Goal: Task Accomplishment & Management: Complete application form

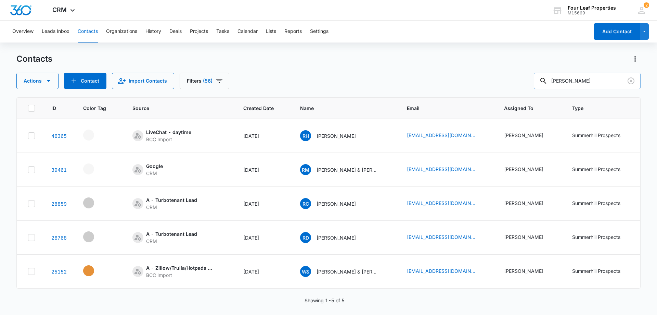
scroll to position [0, 223]
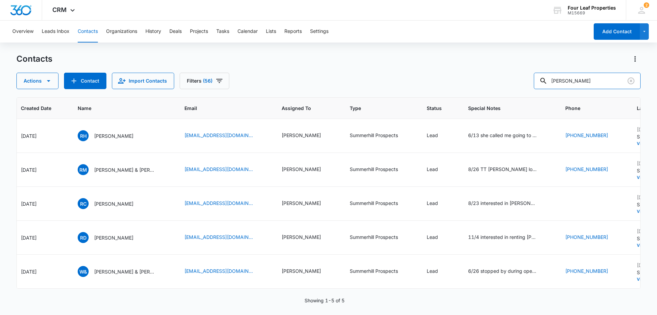
drag, startPoint x: 604, startPoint y: 81, endPoint x: 460, endPoint y: 83, distance: 144.1
click at [460, 83] on div "Actions Contact Import Contacts Filters (56) [PERSON_NAME]" at bounding box center [328, 81] width 624 height 16
click at [88, 85] on button "Contact" at bounding box center [85, 81] width 42 height 16
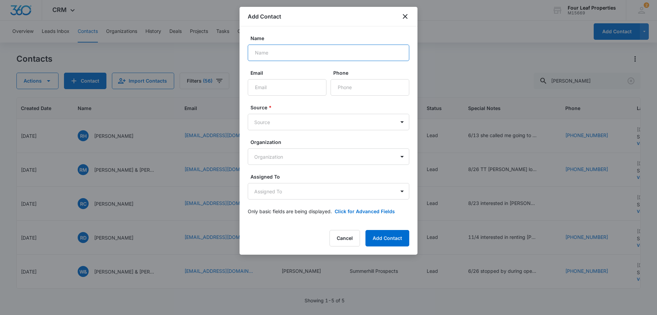
paste input "[PERSON_NAME]"
type input "[PERSON_NAME]"
click at [279, 89] on input "Email" at bounding box center [287, 87] width 79 height 16
paste input "[EMAIL_ADDRESS][DOMAIN_NAME]"
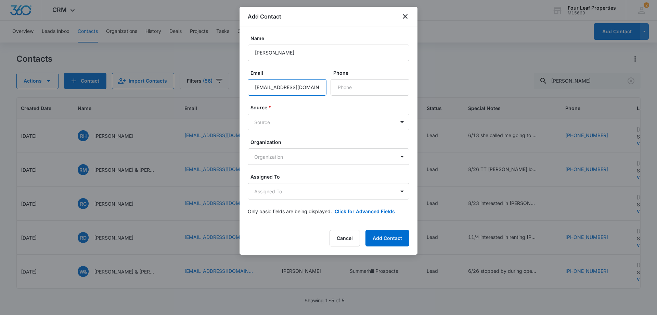
type input "[EMAIL_ADDRESS][DOMAIN_NAME]"
click at [346, 87] on input "Phone" at bounding box center [370, 87] width 79 height 16
paste input "[PHONE_NUMBER]"
type input "[PHONE_NUMBER]"
click at [300, 121] on body "CRM Apps Reputation Websites Forms CRM Email Social Shop Payments POS Content A…" at bounding box center [328, 157] width 657 height 315
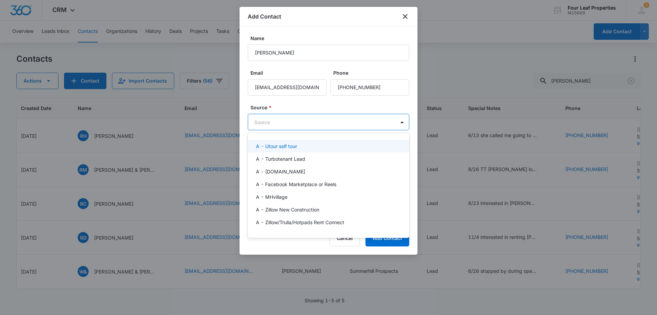
click at [289, 147] on p "A - Utour self tour" at bounding box center [276, 145] width 41 height 7
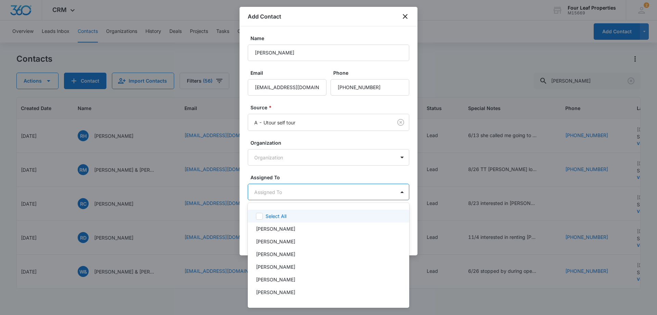
click at [285, 193] on body "CRM Apps Reputation Websites Forms CRM Email Social Shop Payments POS Content A…" at bounding box center [328, 157] width 657 height 315
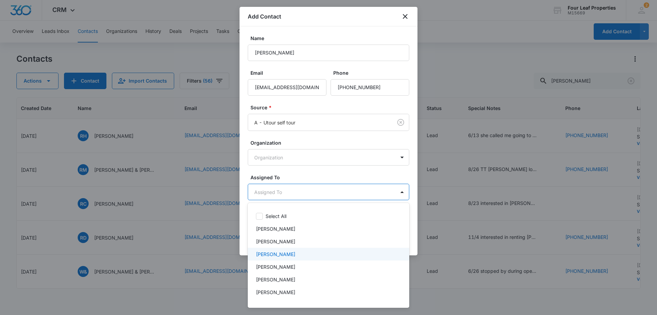
click at [290, 255] on p "[PERSON_NAME]" at bounding box center [275, 253] width 39 height 7
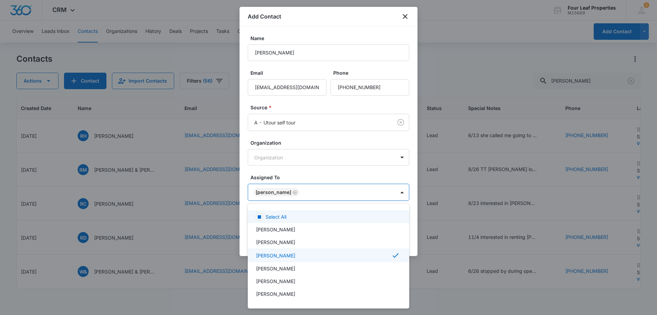
click at [330, 158] on div at bounding box center [328, 157] width 657 height 315
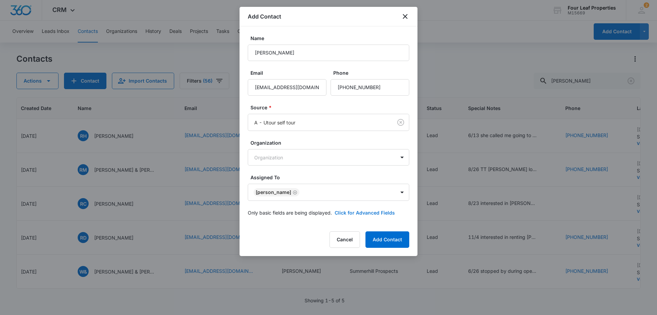
click at [354, 214] on button "Click for Advanced Fields" at bounding box center [365, 212] width 60 height 7
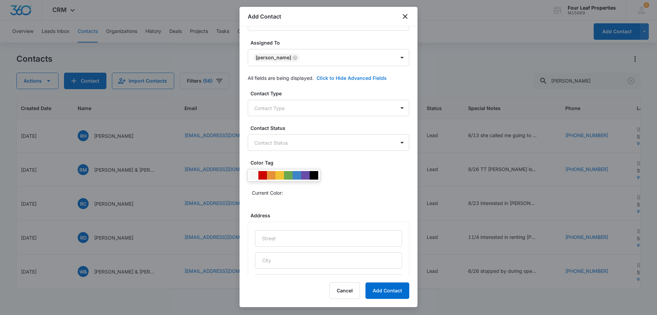
scroll to position [137, 0]
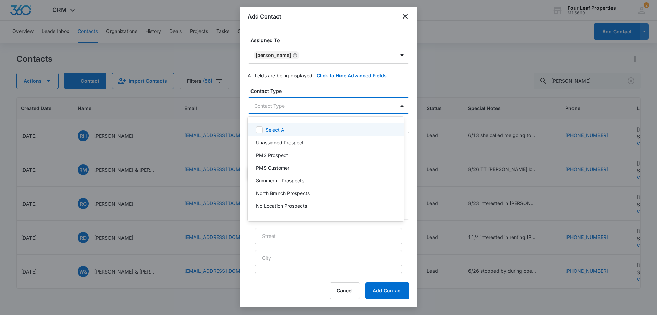
click at [307, 109] on body "CRM Apps Reputation Websites Forms CRM Email Social Shop Payments POS Content A…" at bounding box center [328, 157] width 657 height 315
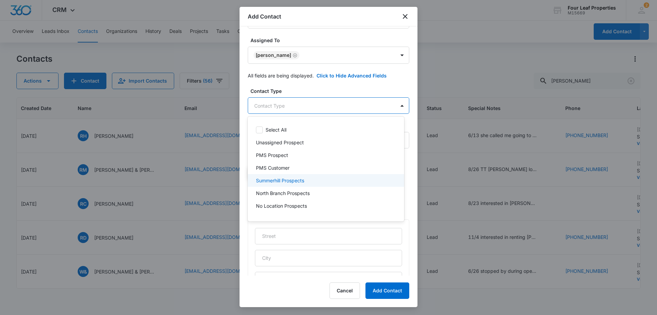
click at [296, 182] on p "Summerhill Prospects" at bounding box center [280, 180] width 48 height 7
click at [339, 74] on div at bounding box center [328, 157] width 657 height 315
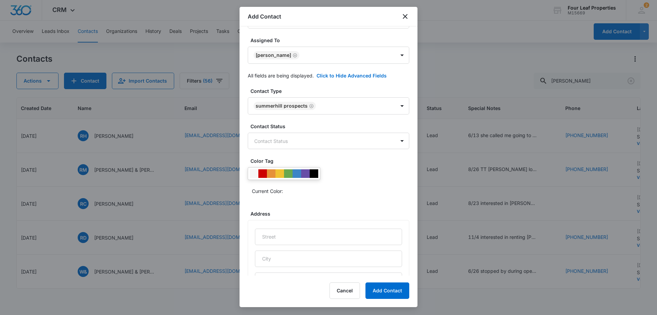
click at [309, 155] on div "Contact Type Summerhill Prospects Contact Status Contact Status Color Tag Curre…" at bounding box center [329, 247] width 162 height 320
click at [307, 149] on div "Contact Type Summerhill Prospects Contact Status Contact Status Color Tag Curre…" at bounding box center [329, 247] width 162 height 320
click at [309, 142] on body "CRM Apps Reputation Websites Forms CRM Email Social Shop Payments POS Content A…" at bounding box center [328, 157] width 657 height 315
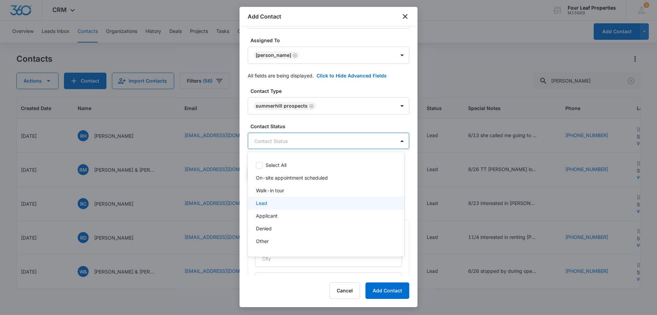
click at [297, 204] on div "Lead" at bounding box center [325, 202] width 139 height 7
click at [333, 117] on div at bounding box center [328, 157] width 657 height 315
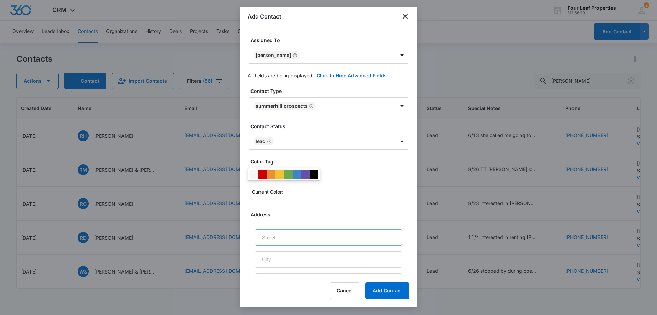
scroll to position [270, 0]
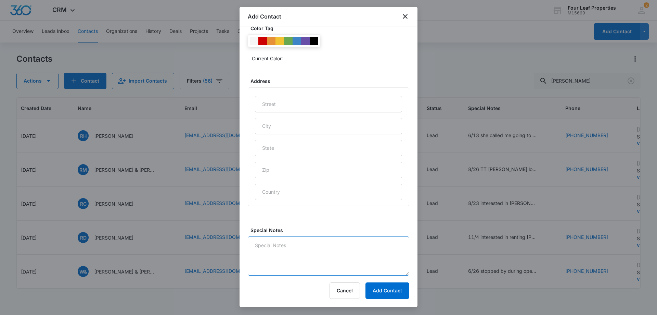
click at [286, 239] on textarea "Special Notes" at bounding box center [329, 255] width 162 height 39
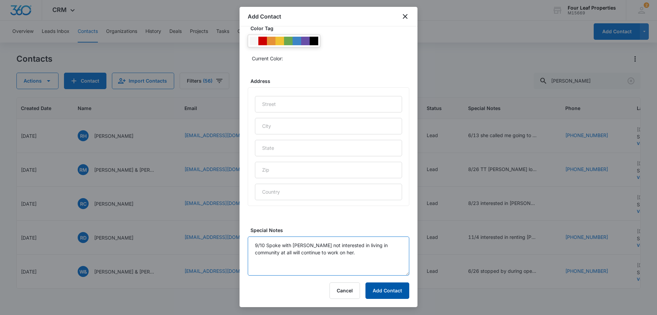
type textarea "9/10 Spoke with [PERSON_NAME] not interested in living in community at all will…"
click at [372, 291] on button "Add Contact" at bounding box center [388, 290] width 44 height 16
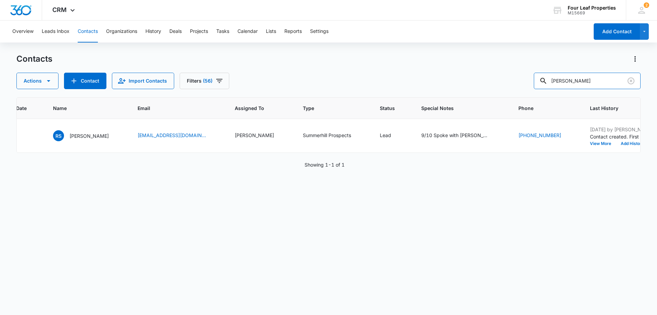
drag, startPoint x: 592, startPoint y: 79, endPoint x: 494, endPoint y: 86, distance: 97.5
click at [498, 86] on div "Actions Contact Import Contacts Filters (56) [PERSON_NAME]" at bounding box center [328, 81] width 624 height 16
type input "bara"
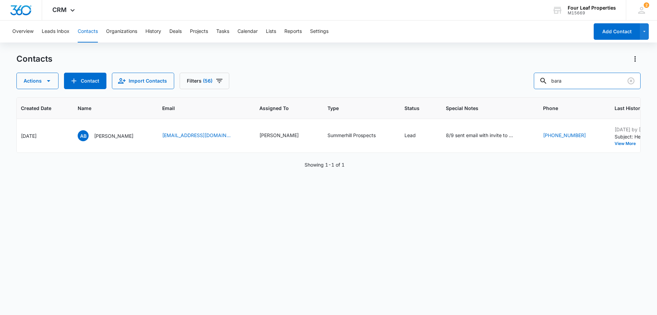
drag, startPoint x: 544, startPoint y: 88, endPoint x: 523, endPoint y: 86, distance: 20.3
click at [529, 87] on div "Actions Contact Import Contacts Filters (56) bara" at bounding box center [328, 81] width 624 height 16
paste input "[EMAIL_ADDRESS][DOMAIN_NAME]"
type input "[EMAIL_ADDRESS][DOMAIN_NAME]"
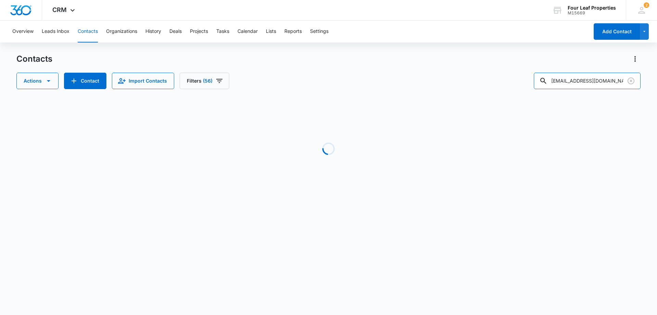
scroll to position [0, 88]
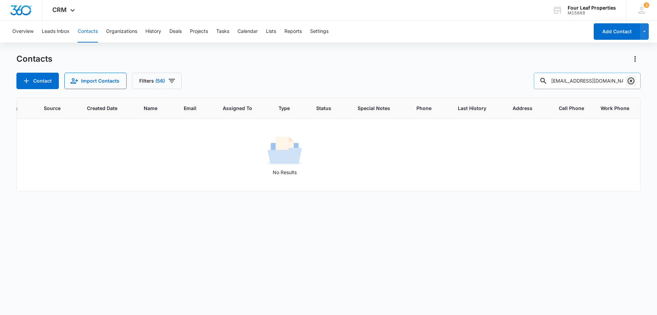
click at [630, 82] on icon "Clear" at bounding box center [631, 81] width 8 height 8
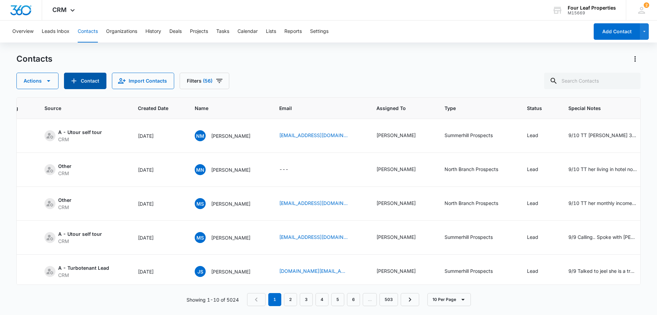
click at [89, 82] on button "Contact" at bounding box center [85, 81] width 42 height 16
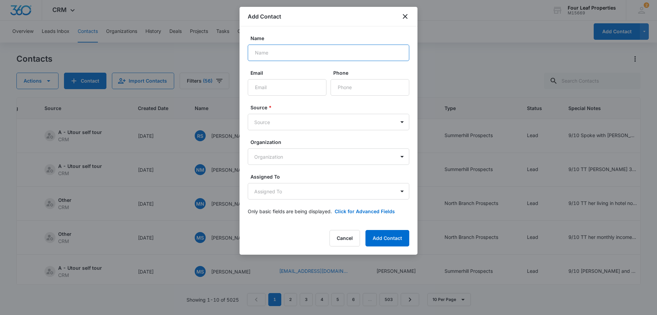
click at [287, 50] on input "Name" at bounding box center [329, 53] width 162 height 16
click at [287, 51] on input "Name" at bounding box center [329, 53] width 162 height 16
paste input "[PERSON_NAME]"
type input "[PERSON_NAME]"
click at [294, 84] on input "Email" at bounding box center [287, 87] width 79 height 16
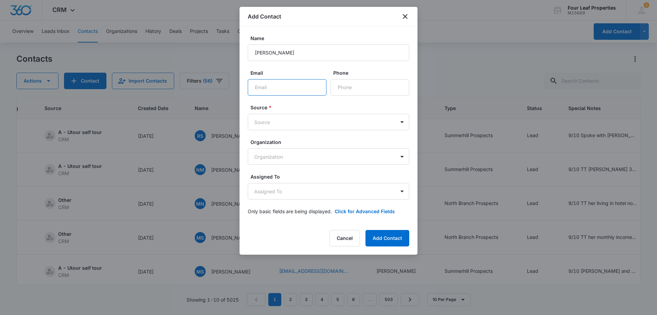
paste input "[EMAIL_ADDRESS][DOMAIN_NAME]"
type input "[EMAIL_ADDRESS][DOMAIN_NAME]"
click at [351, 90] on input "Phone" at bounding box center [370, 87] width 79 height 16
paste input "[PHONE_NUMBER]"
type input "[PHONE_NUMBER]"
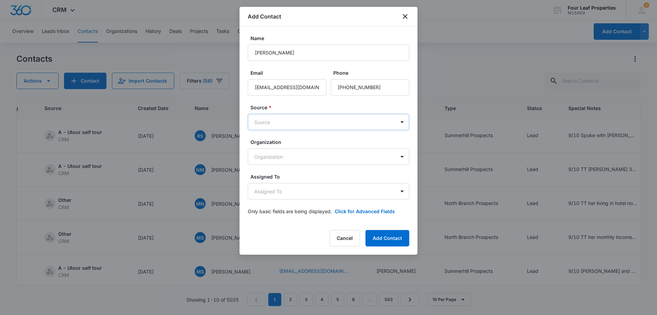
click at [298, 120] on body "CRM Apps Reputation Websites Forms CRM Email Social Shop Payments POS Content A…" at bounding box center [328, 157] width 657 height 315
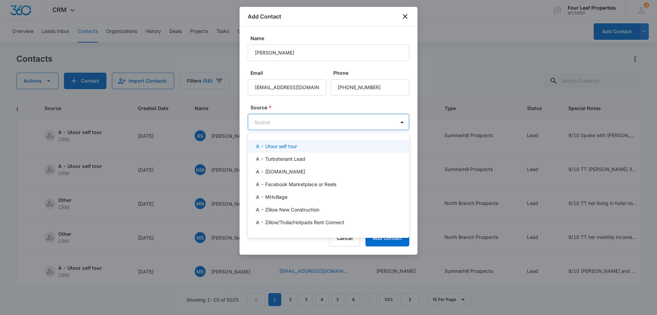
click at [296, 147] on p "A - Utour self tour" at bounding box center [276, 145] width 41 height 7
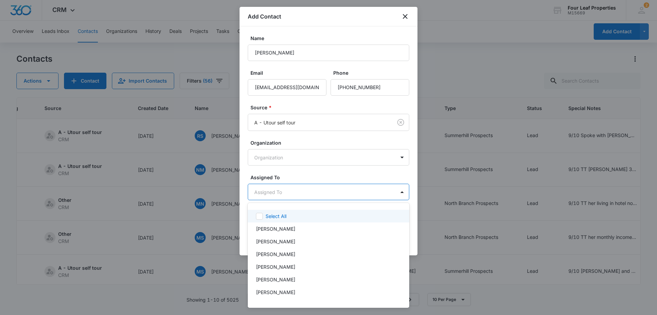
click at [287, 190] on body "CRM Apps Reputation Websites Forms CRM Email Social Shop Payments POS Content A…" at bounding box center [328, 157] width 657 height 315
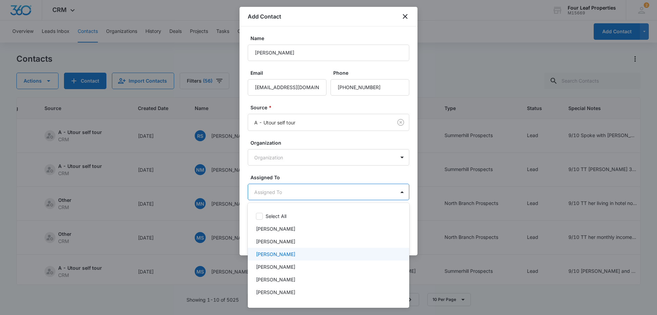
click at [291, 256] on p "[PERSON_NAME]" at bounding box center [275, 253] width 39 height 7
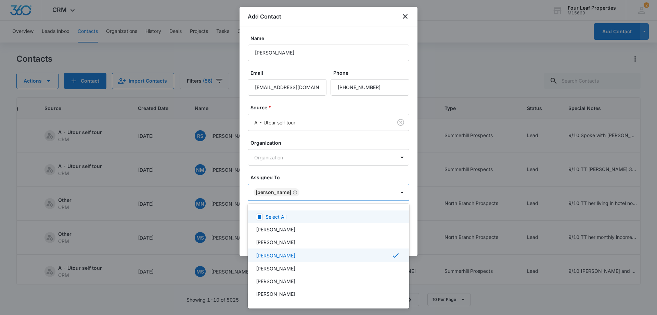
click at [331, 136] on div at bounding box center [328, 157] width 657 height 315
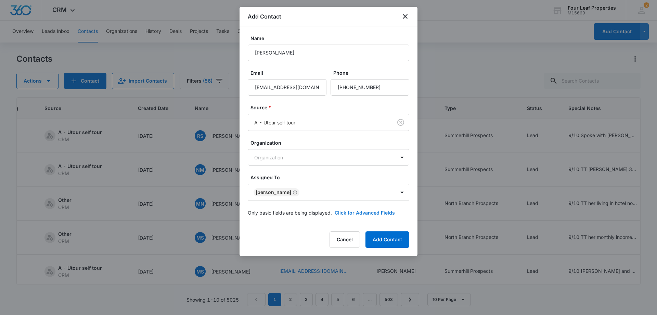
click at [357, 209] on button "Click for Advanced Fields" at bounding box center [365, 212] width 60 height 7
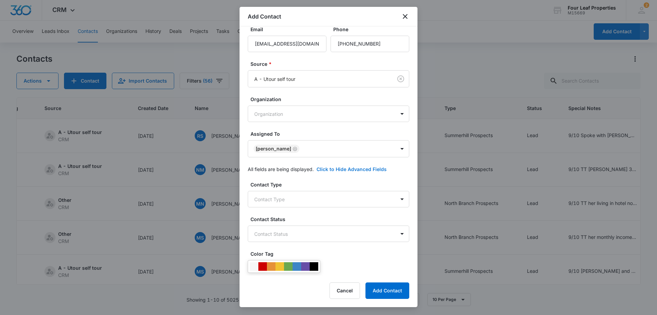
scroll to position [137, 0]
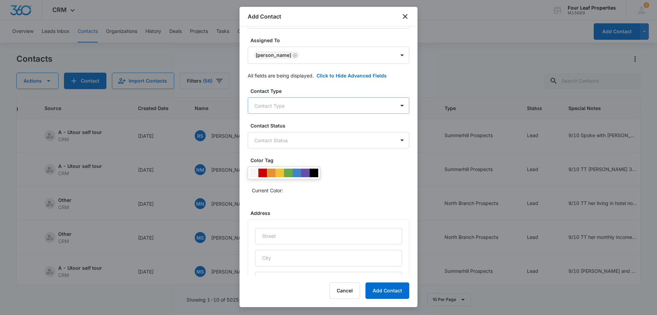
click at [305, 103] on body "CRM Apps Reputation Websites Forms CRM Email Social Shop Payments POS Content A…" at bounding box center [328, 157] width 657 height 315
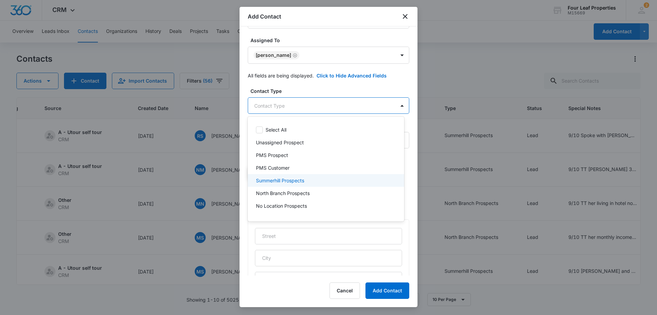
click at [297, 178] on p "Summerhill Prospects" at bounding box center [280, 180] width 48 height 7
click at [341, 102] on div at bounding box center [328, 157] width 657 height 315
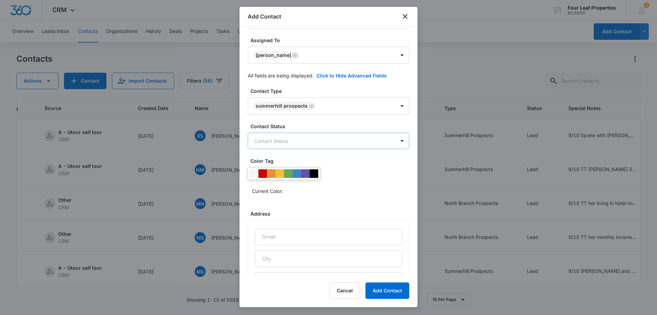
click at [341, 146] on body "CRM Apps Reputation Websites Forms CRM Email Social Shop Payments POS Content A…" at bounding box center [328, 157] width 657 height 315
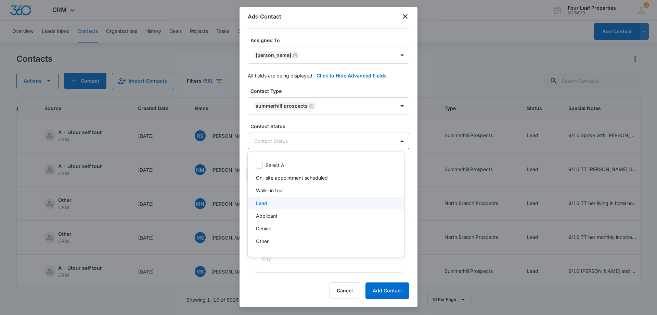
click at [305, 204] on div "Lead" at bounding box center [325, 202] width 139 height 7
click at [322, 129] on div at bounding box center [328, 157] width 657 height 315
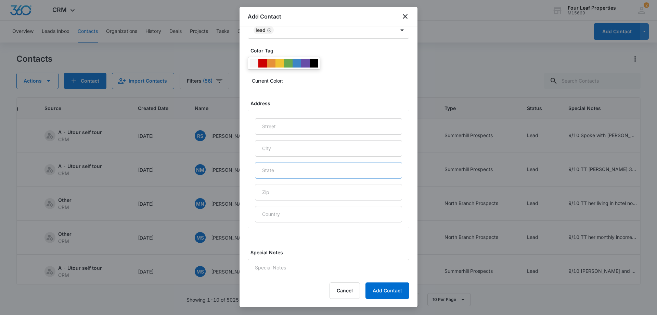
scroll to position [270, 0]
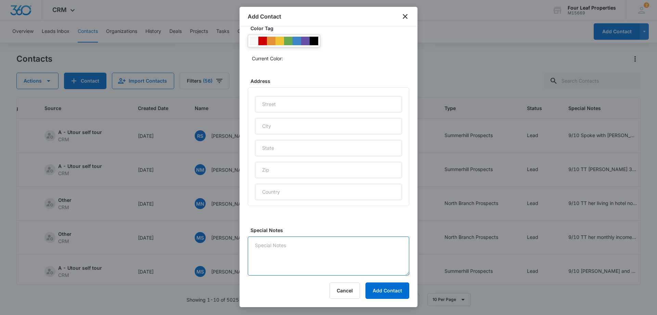
click at [329, 245] on textarea "Special Notes" at bounding box center [329, 255] width 162 height 39
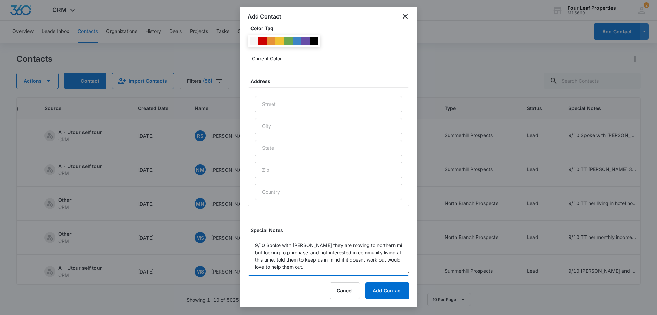
scroll to position [2, 0]
type textarea "9/10 Spoke with [PERSON_NAME] they are moving to northern mi but looking to pur…"
click at [385, 294] on button "Add Contact" at bounding box center [388, 290] width 44 height 16
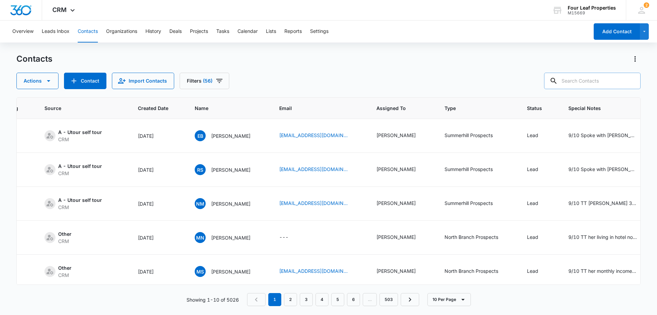
click at [582, 78] on input "text" at bounding box center [592, 81] width 97 height 16
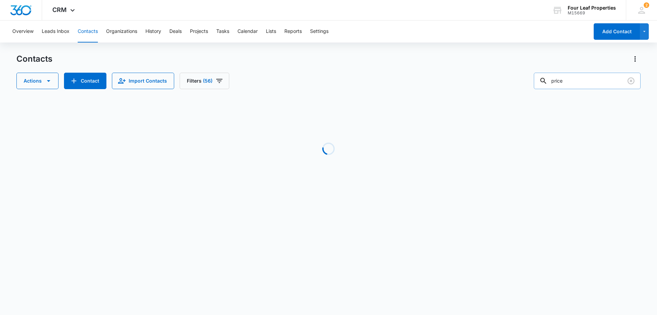
type input "price"
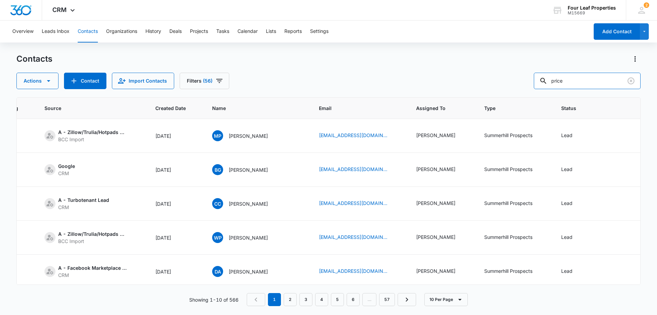
drag, startPoint x: 587, startPoint y: 83, endPoint x: 461, endPoint y: 97, distance: 126.5
click at [461, 97] on div "Contacts Actions Contact Import Contacts Filters (56) price ID Color Tag Source…" at bounding box center [328, 183] width 624 height 261
paste input "[EMAIL_ADDRESS][DOMAIN_NAME]"
type input "[EMAIL_ADDRESS][DOMAIN_NAME]"
click at [632, 83] on icon "Clear" at bounding box center [631, 81] width 8 height 8
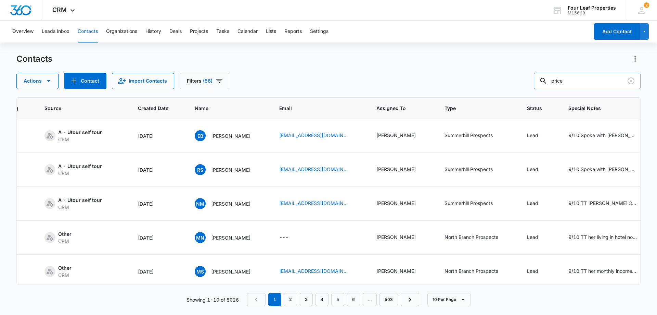
type input "price"
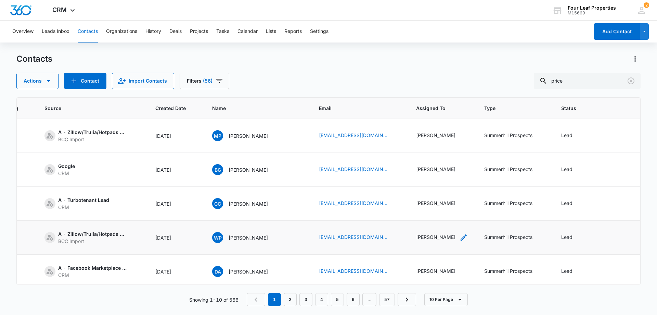
click at [419, 240] on div "[PERSON_NAME]" at bounding box center [435, 236] width 39 height 7
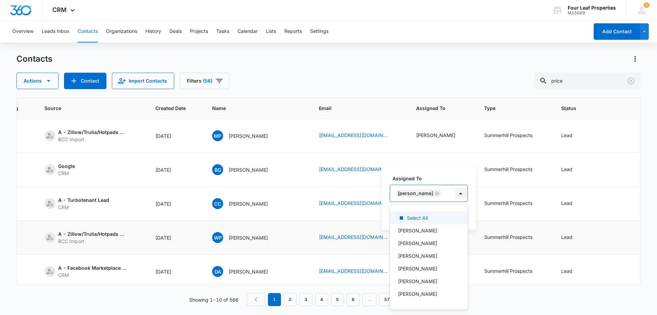
click at [456, 195] on div at bounding box center [460, 193] width 11 height 11
click at [432, 253] on p "[PERSON_NAME]" at bounding box center [417, 255] width 39 height 7
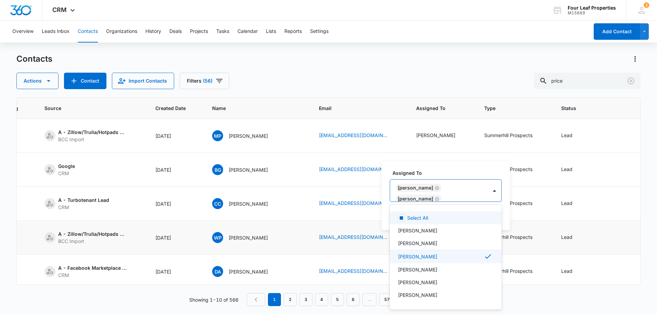
click at [435, 200] on icon "Remove Kelly Mursch" at bounding box center [437, 198] width 5 height 5
click at [494, 189] on td "Summerhill Prospects" at bounding box center [514, 204] width 77 height 34
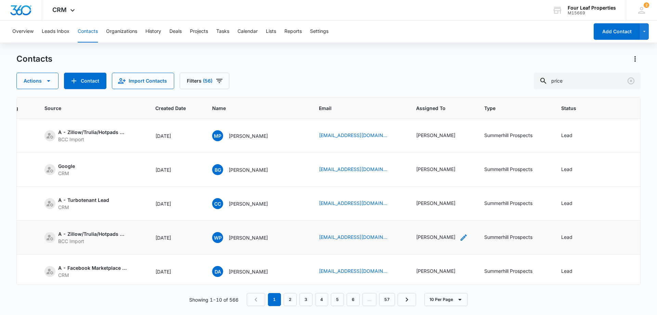
click at [437, 236] on div "[PERSON_NAME]" at bounding box center [442, 237] width 52 height 8
click at [459, 219] on button "Save" at bounding box center [452, 214] width 20 height 13
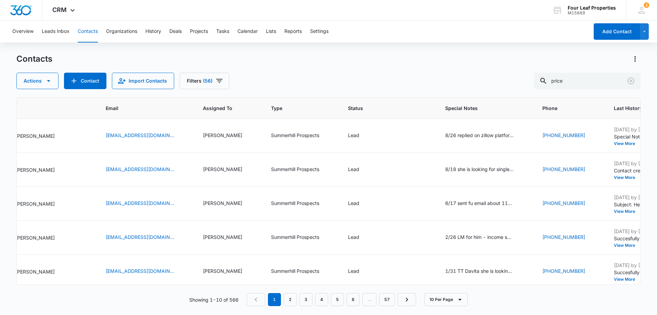
scroll to position [0, 310]
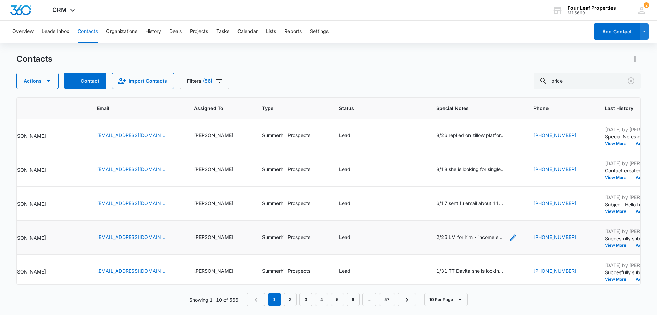
click at [509, 239] on icon "Special Notes - 2/26 LM for him - income says $150K - Select to Edit Field" at bounding box center [513, 237] width 8 height 8
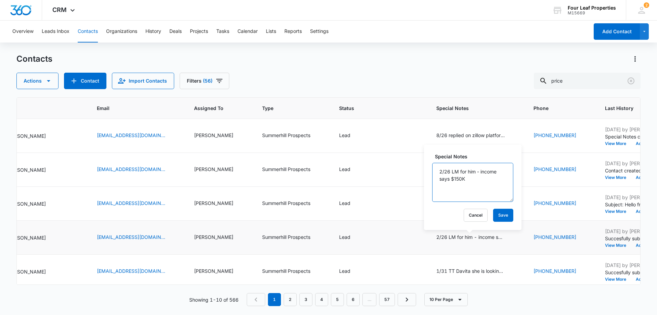
click at [438, 171] on textarea "2/26 LM for him - income says $150K" at bounding box center [472, 182] width 81 height 39
type textarea "9/10 Left message and replied to him on zillow platform 2/26 LM for him - incom…"
click at [493, 216] on button "Save" at bounding box center [503, 214] width 20 height 13
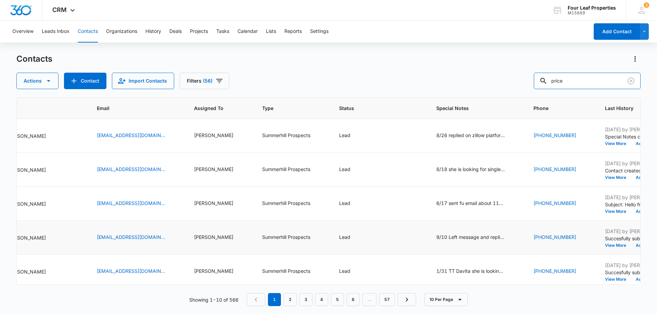
drag, startPoint x: 553, startPoint y: 85, endPoint x: 479, endPoint y: 92, distance: 73.6
click at [480, 92] on div "Contacts Actions Contact Import Contacts Filters (56) price ID Color Tag Source…" at bounding box center [328, 183] width 624 height 261
paste input "[PHONE_NUMBER]"
type input "[PHONE_NUMBER]"
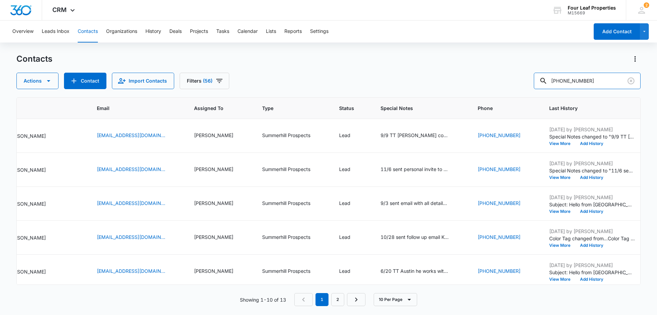
drag, startPoint x: 596, startPoint y: 79, endPoint x: 498, endPoint y: 85, distance: 97.8
click at [498, 85] on div "Actions Contact Import Contacts Filters [PHONE_NUMBER]" at bounding box center [328, 81] width 624 height 16
type input "[PERSON_NAME]"
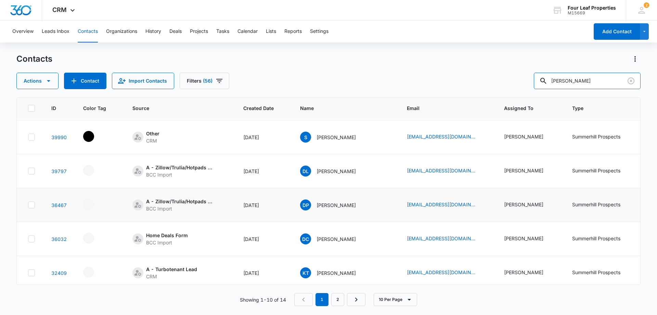
scroll to position [0, 0]
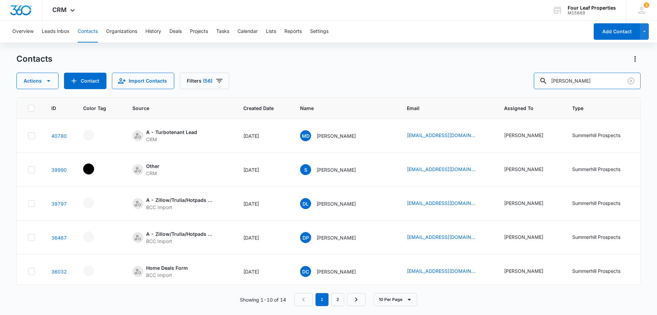
drag, startPoint x: 586, startPoint y: 85, endPoint x: 508, endPoint y: 87, distance: 77.4
click at [511, 87] on div "Actions Contact Import Contacts Filters (56) [PERSON_NAME]" at bounding box center [328, 81] width 624 height 16
paste input "[PERSON_NAME]"
click at [605, 83] on input "[PERSON_NAME]" at bounding box center [587, 81] width 107 height 16
type input "[PERSON_NAME]"
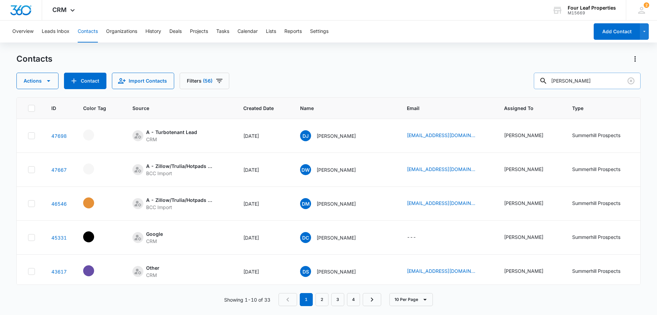
click at [593, 83] on input "[PERSON_NAME]" at bounding box center [587, 81] width 107 height 16
drag, startPoint x: 592, startPoint y: 82, endPoint x: 509, endPoint y: 87, distance: 82.6
click at [509, 87] on div "Actions Contact Import Contacts Filters (56) [PERSON_NAME]" at bounding box center [328, 81] width 624 height 16
paste input "[PHONE_NUMBER]"
type input "[PHONE_NUMBER]"
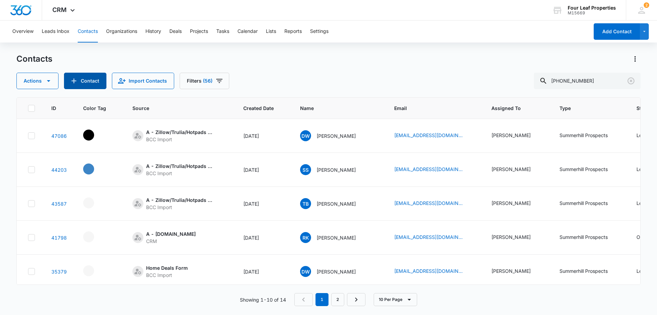
click at [81, 81] on button "Contact" at bounding box center [85, 81] width 42 height 16
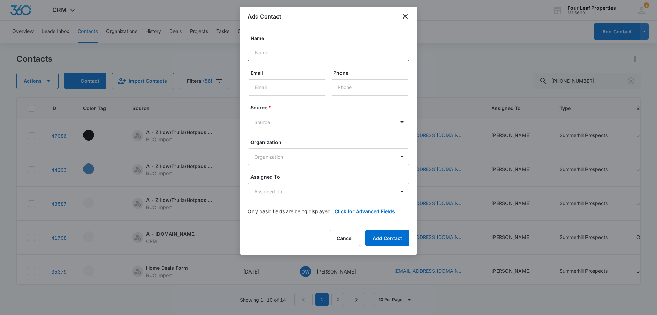
click at [290, 56] on input "Name" at bounding box center [329, 53] width 162 height 16
click at [375, 85] on input "Phone" at bounding box center [370, 87] width 79 height 16
paste input "[PHONE_NUMBER]"
type input "[PHONE_NUMBER]"
click at [291, 91] on input "Email" at bounding box center [287, 87] width 79 height 16
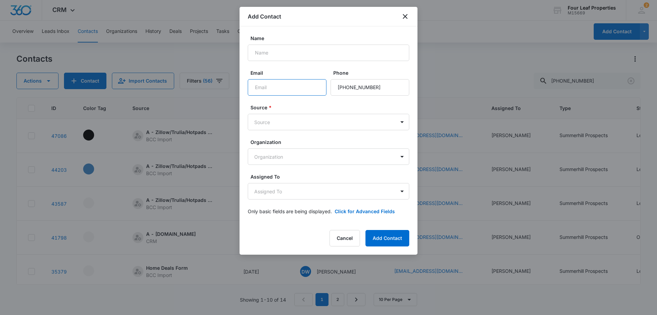
paste input "[PERSON_NAME]"
type input "[PERSON_NAME]"
drag, startPoint x: 287, startPoint y: 91, endPoint x: 163, endPoint y: 98, distance: 124.2
click at [166, 96] on body "CRM Apps Reputation Websites Forms CRM Email Social Shop Payments POS Content A…" at bounding box center [328, 157] width 657 height 315
paste input "[PERSON_NAME]"
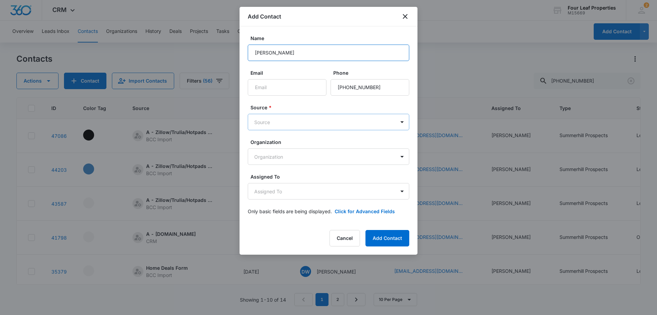
type input "[PERSON_NAME]"
click at [299, 122] on body "CRM Apps Reputation Websites Forms CRM Email Social Shop Payments POS Content A…" at bounding box center [328, 157] width 657 height 315
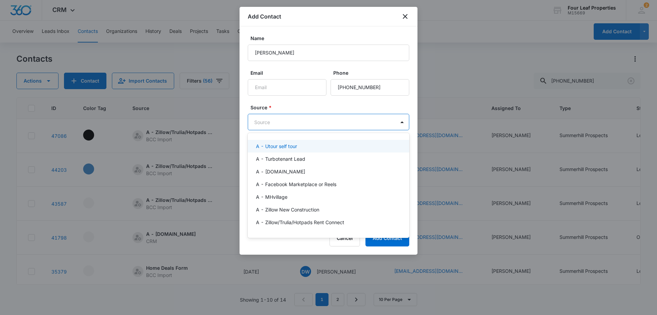
click at [303, 147] on div "A - Utour self tour" at bounding box center [328, 145] width 144 height 7
click at [310, 128] on body "CRM Apps Reputation Websites Forms CRM Email Social Shop Payments POS Content A…" at bounding box center [328, 157] width 657 height 315
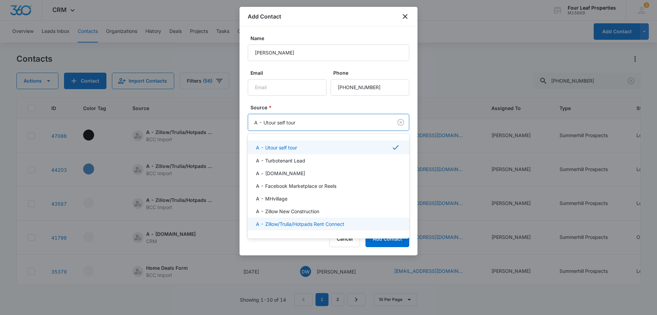
click at [316, 226] on p "A - Zillow/Trulia/Hotpads Rent Connect" at bounding box center [300, 223] width 88 height 7
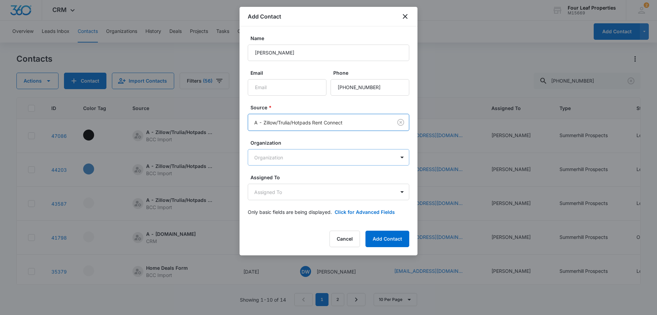
click at [317, 155] on body "CRM Apps Reputation Websites Forms CRM Email Social Shop Payments POS Content A…" at bounding box center [328, 157] width 657 height 315
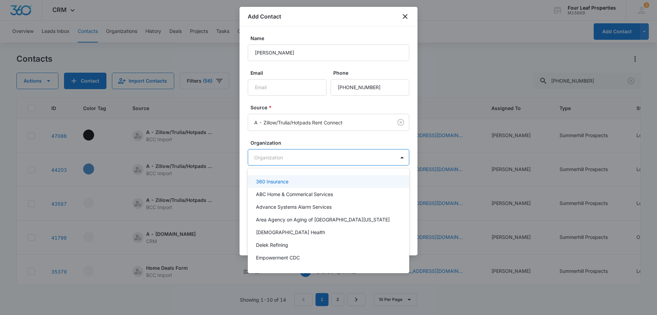
click at [310, 140] on div at bounding box center [328, 157] width 657 height 315
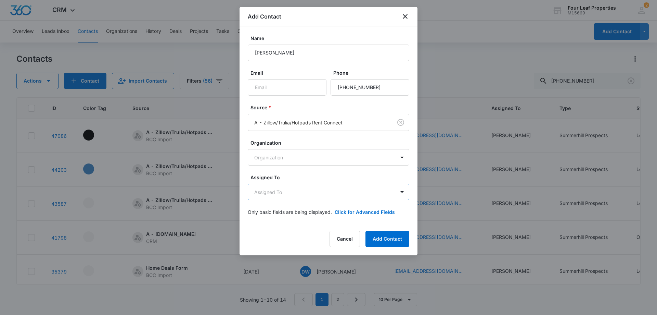
click at [319, 195] on body "CRM Apps Reputation Websites Forms CRM Email Social Shop Payments POS Content A…" at bounding box center [328, 157] width 657 height 315
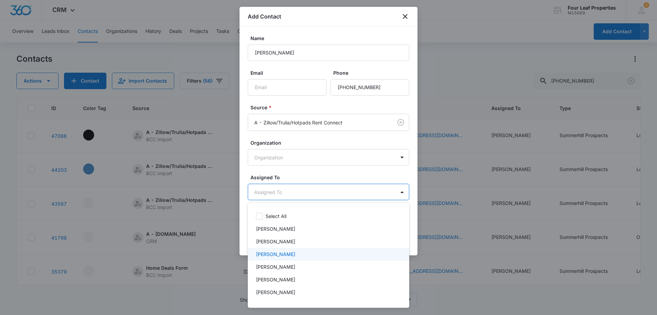
click at [312, 252] on div "[PERSON_NAME]" at bounding box center [328, 253] width 144 height 7
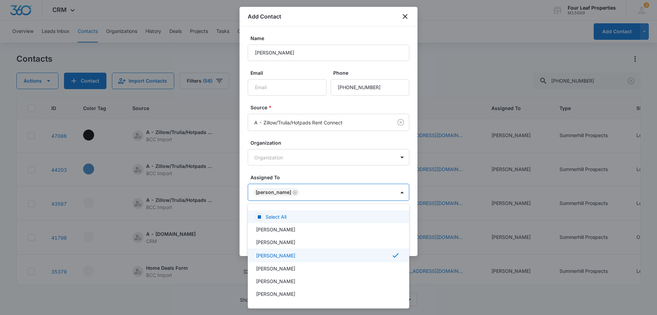
click at [315, 180] on div at bounding box center [328, 157] width 657 height 315
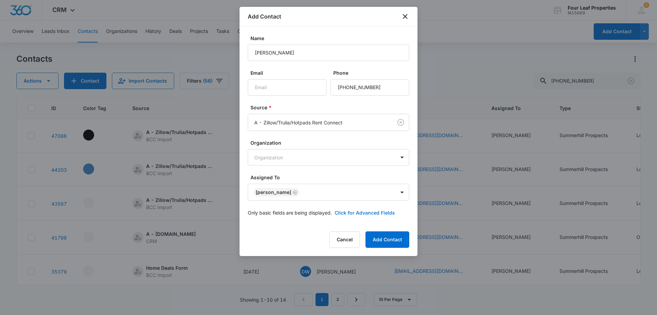
click at [341, 211] on button "Click for Advanced Fields" at bounding box center [365, 212] width 60 height 7
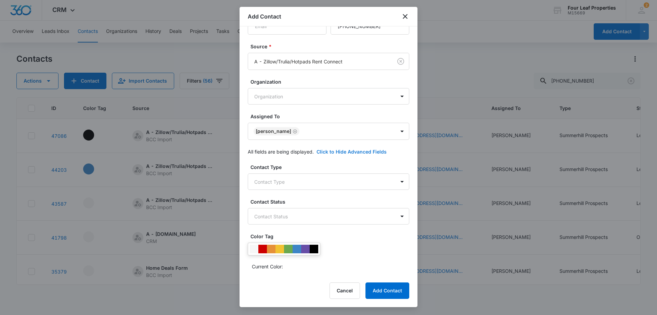
scroll to position [68, 0]
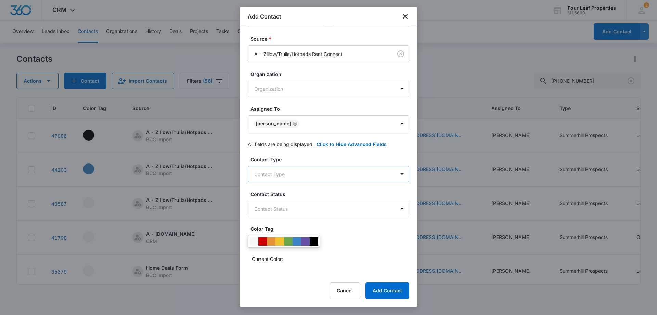
click at [361, 171] on body "CRM Apps Reputation Websites Forms CRM Email Social Shop Payments POS Content A…" at bounding box center [328, 157] width 657 height 315
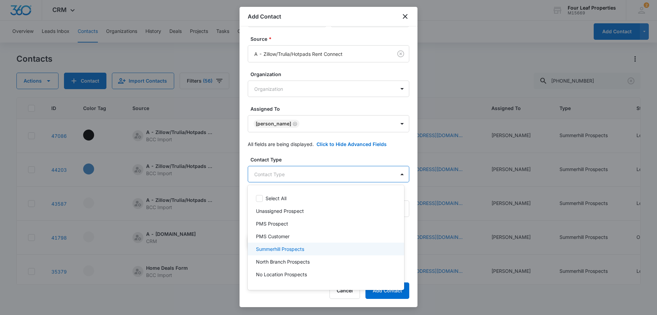
click at [337, 244] on div "Summerhill Prospects" at bounding box center [326, 248] width 156 height 13
click at [356, 159] on div at bounding box center [328, 157] width 657 height 315
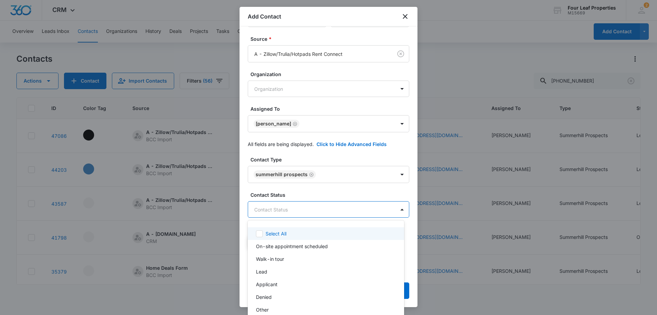
click at [331, 215] on body "CRM Apps Reputation Websites Forms CRM Email Social Shop Payments POS Content A…" at bounding box center [328, 157] width 657 height 315
click at [308, 273] on div "Lead" at bounding box center [325, 271] width 139 height 7
click at [329, 194] on div at bounding box center [328, 157] width 657 height 315
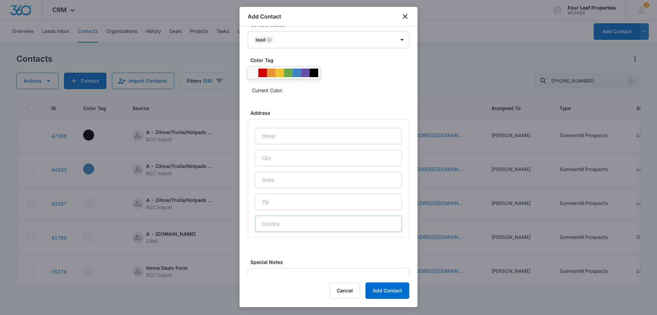
scroll to position [270, 0]
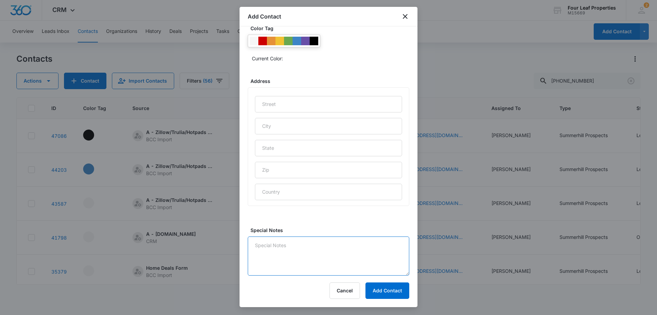
click at [332, 258] on textarea "Special Notes" at bounding box center [329, 255] width 162 height 39
click at [335, 255] on textarea "9/10 TT" at bounding box center [329, 255] width 162 height 39
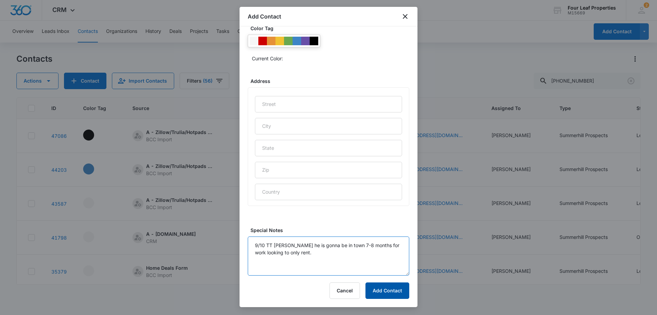
type textarea "9/10 TT [PERSON_NAME] he is gonna be in town 7-8 months for work looking to onl…"
click at [381, 295] on button "Add Contact" at bounding box center [388, 290] width 44 height 16
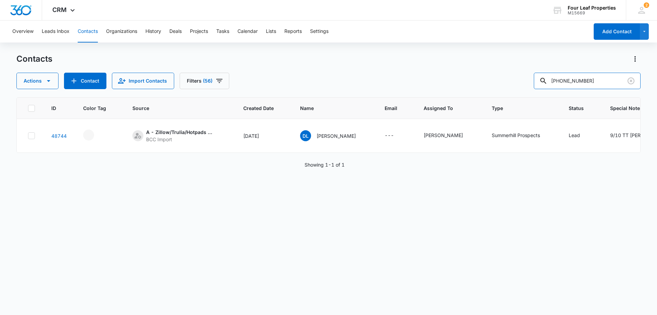
drag, startPoint x: 598, startPoint y: 78, endPoint x: 393, endPoint y: 81, distance: 205.1
click at [394, 81] on div "Actions Contact Import Contacts Filters [PHONE_NUMBER]" at bounding box center [328, 81] width 624 height 16
type input "[PERSON_NAME]"
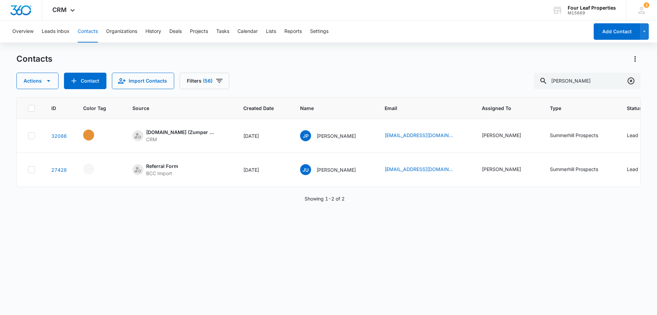
click at [635, 82] on button "Clear" at bounding box center [631, 80] width 11 height 11
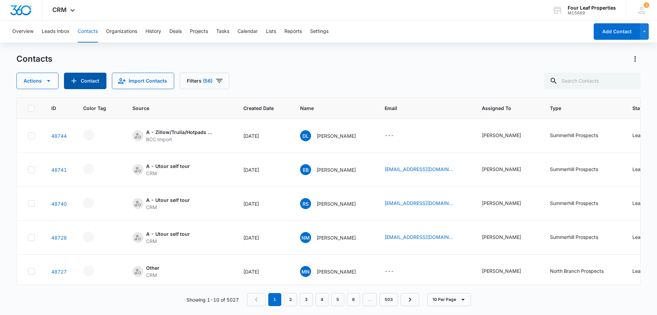
click at [86, 82] on button "Contact" at bounding box center [85, 81] width 42 height 16
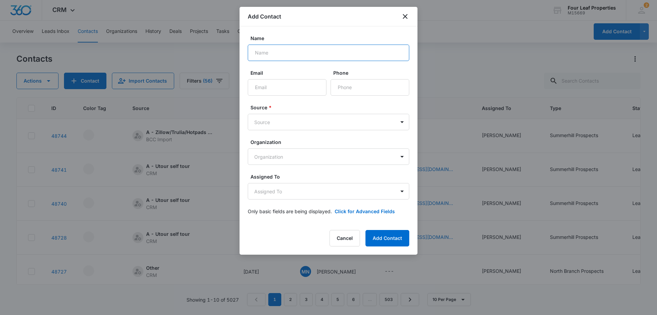
paste input "[PERSON_NAME]"
type input "[PERSON_NAME]"
click at [292, 87] on input "Email" at bounding box center [287, 87] width 79 height 16
click at [341, 88] on input "Phone" at bounding box center [370, 87] width 79 height 16
type input "[PHONE_NUMBER]"
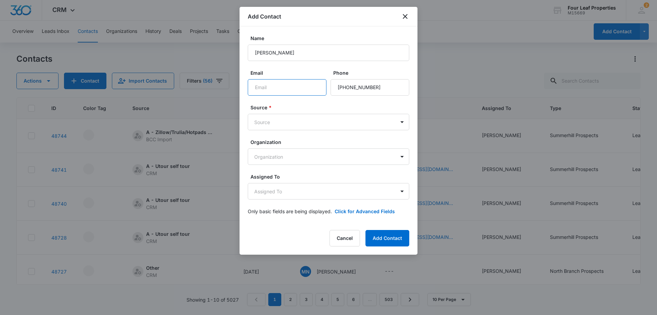
click at [303, 90] on input "Email" at bounding box center [287, 87] width 79 height 16
paste input "[EMAIL_ADDRESS][DOMAIN_NAME]"
type input "[EMAIL_ADDRESS][DOMAIN_NAME]"
click at [296, 124] on body "CRM Apps Reputation Websites Forms CRM Email Social Shop Payments POS Content A…" at bounding box center [328, 157] width 657 height 315
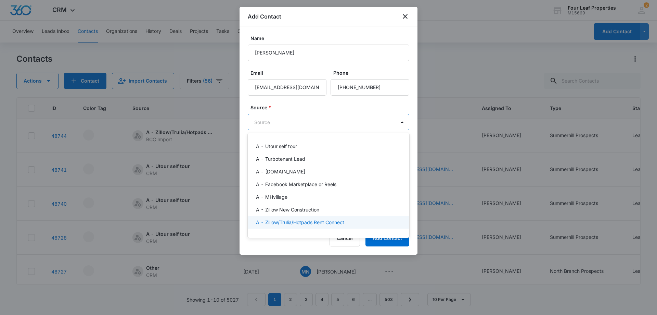
click at [306, 220] on p "A - Zillow/Trulia/Hotpads Rent Connect" at bounding box center [300, 221] width 88 height 7
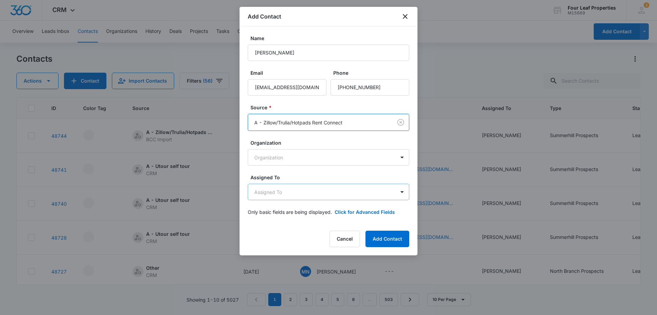
click at [310, 189] on body "CRM Apps Reputation Websites Forms CRM Email Social Shop Payments POS Content A…" at bounding box center [328, 157] width 657 height 315
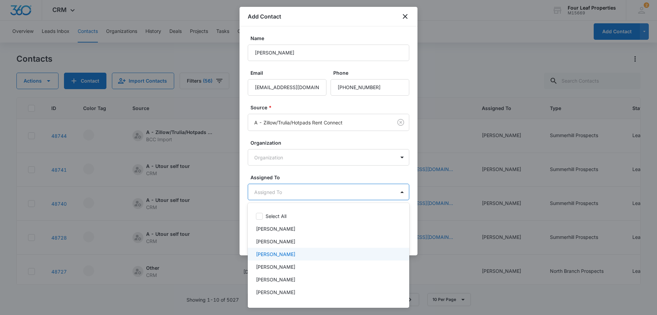
click at [295, 252] on p "[PERSON_NAME]" at bounding box center [275, 253] width 39 height 7
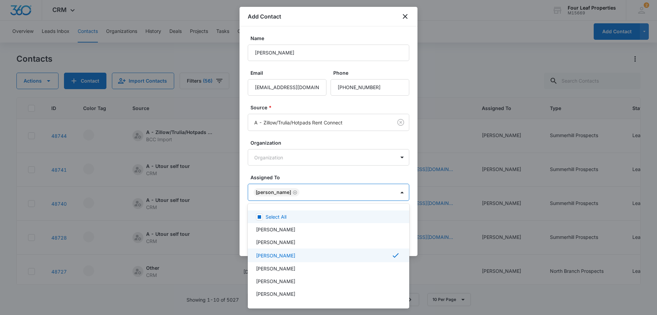
click at [328, 190] on div at bounding box center [328, 157] width 657 height 315
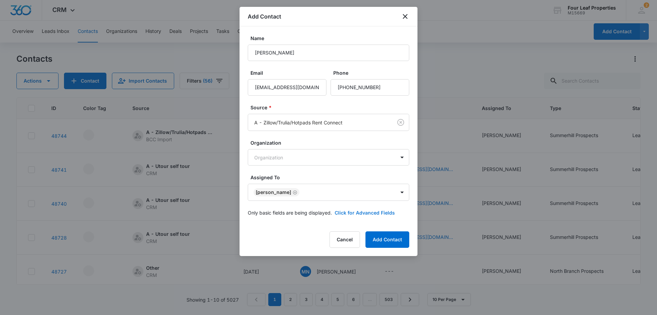
click at [374, 212] on button "Click for Advanced Fields" at bounding box center [365, 212] width 60 height 7
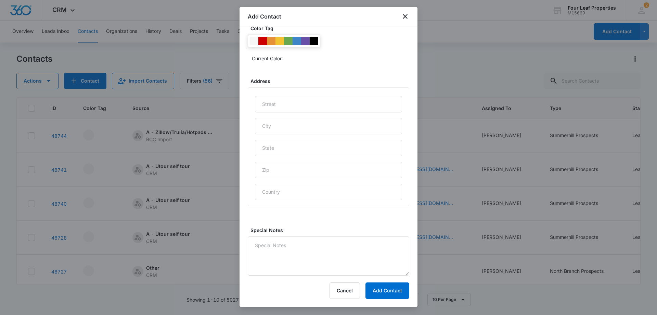
scroll to position [132, 0]
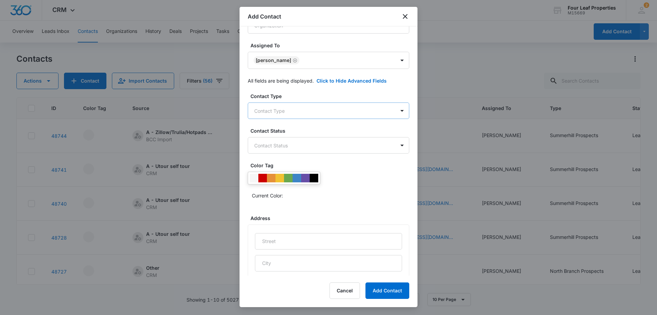
click at [319, 106] on body "CRM Apps Reputation Websites Forms CRM Email Social Shop Payments POS Content A…" at bounding box center [328, 157] width 657 height 315
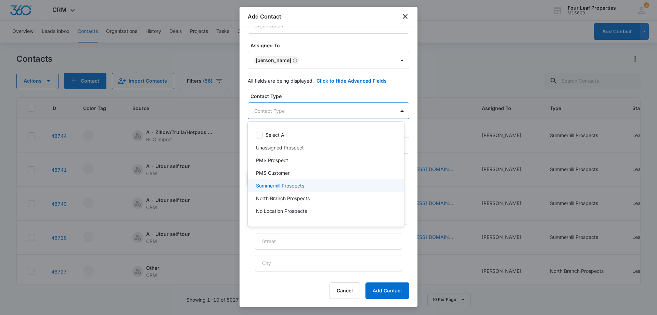
click at [317, 185] on div "Summerhill Prospects" at bounding box center [325, 185] width 139 height 7
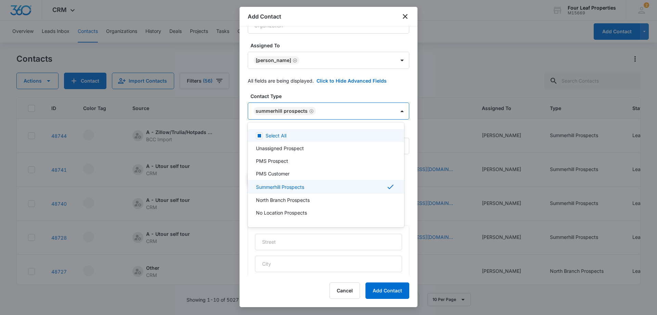
click at [341, 92] on div at bounding box center [328, 157] width 657 height 315
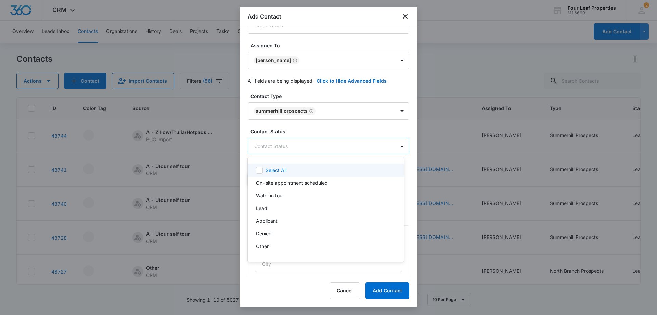
click at [329, 146] on body "CRM Apps Reputation Websites Forms CRM Email Social Shop Payments POS Content A…" at bounding box center [328, 157] width 657 height 315
click at [312, 207] on div "Lead" at bounding box center [325, 207] width 139 height 7
click at [341, 122] on div at bounding box center [328, 157] width 657 height 315
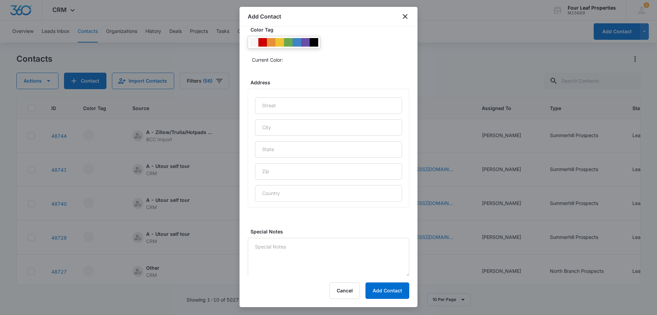
scroll to position [270, 0]
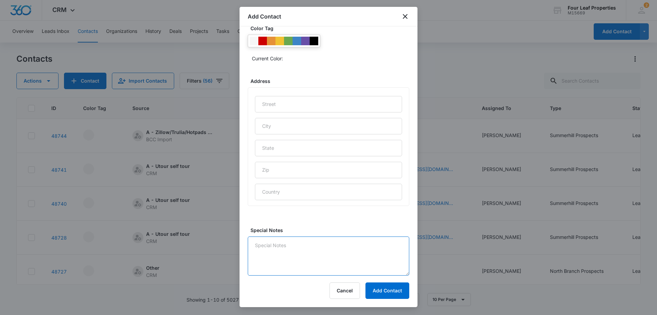
click at [312, 264] on textarea "Special Notes" at bounding box center [329, 255] width 162 height 39
type textarea "L"
type textarea "1"
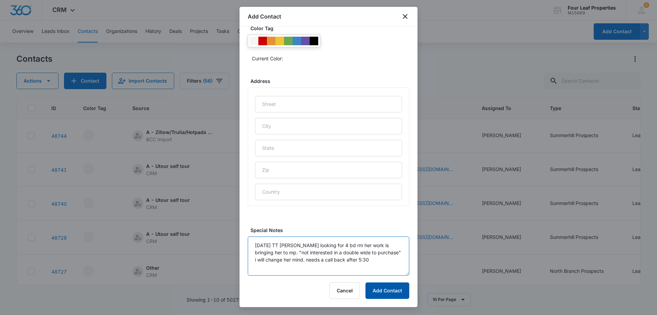
type textarea "[DATE] TT [PERSON_NAME] looking for 4 bd rm her work is bringing her to mp. "no…"
click at [376, 292] on button "Add Contact" at bounding box center [388, 290] width 44 height 16
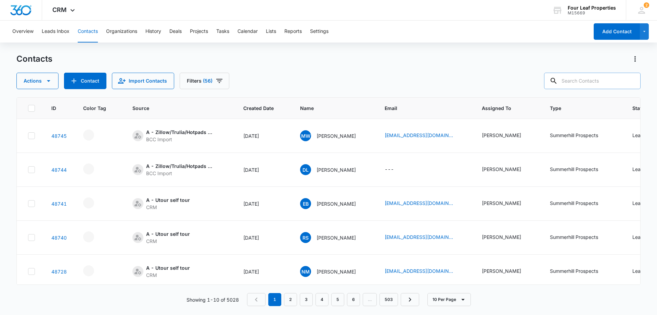
click at [584, 82] on input "text" at bounding box center [592, 81] width 97 height 16
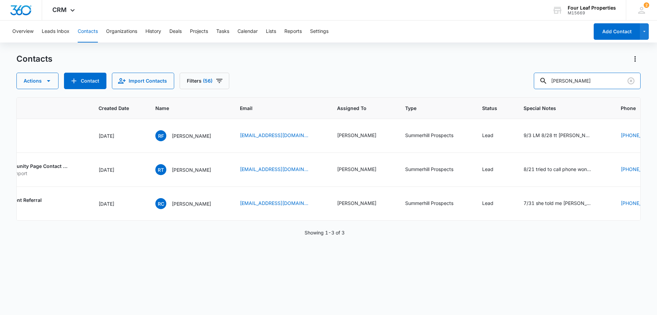
scroll to position [0, 162]
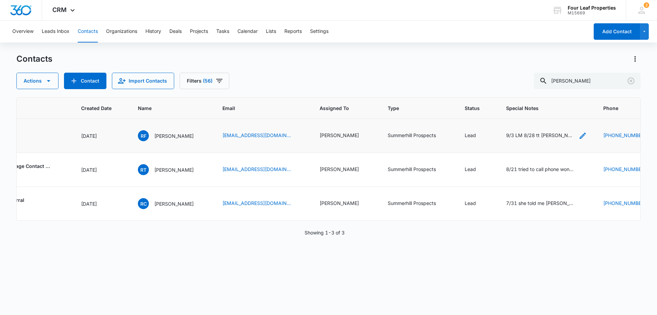
click at [579, 134] on icon "Special Notes - 9/3 LM 8/28 tt rosalie cash deal 50k down wants 3 bdrm trying t…" at bounding box center [583, 135] width 8 height 8
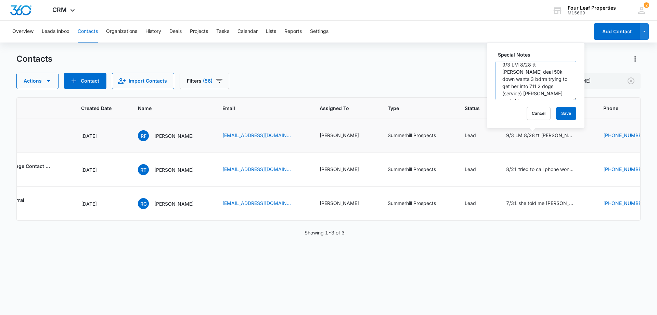
scroll to position [0, 0]
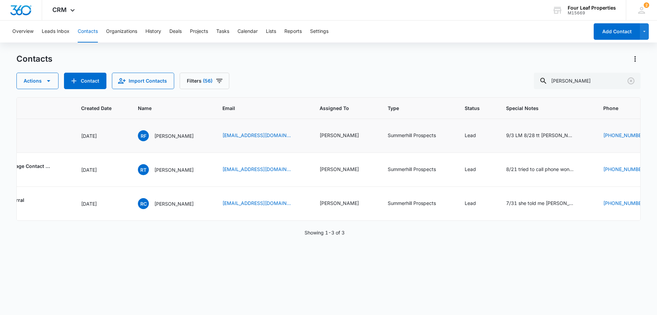
click at [516, 144] on td "9/3 LM 8/28 tt [PERSON_NAME] deal 50k down wants 3 bdrm trying to get her into …" at bounding box center [546, 136] width 97 height 34
drag, startPoint x: 593, startPoint y: 79, endPoint x: 430, endPoint y: 103, distance: 164.6
click at [430, 103] on div "Contacts Actions Contact Import Contacts Filters (56) [PERSON_NAME] ID Color Ta…" at bounding box center [328, 183] width 624 height 261
type input "[PERSON_NAME]"
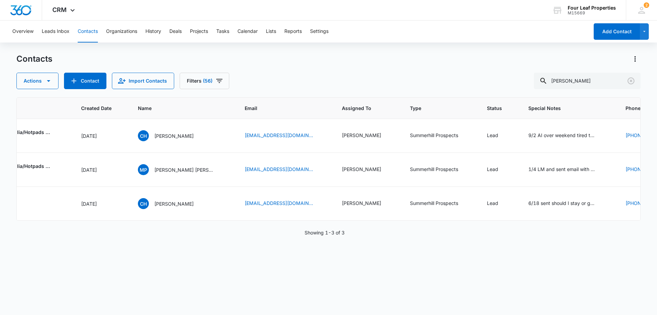
drag, startPoint x: 452, startPoint y: 225, endPoint x: 488, endPoint y: 221, distance: 36.9
click at [488, 220] on div "ID Color Tag Source Created Date Name Email Assigned To Type Status Special Not…" at bounding box center [328, 158] width 624 height 123
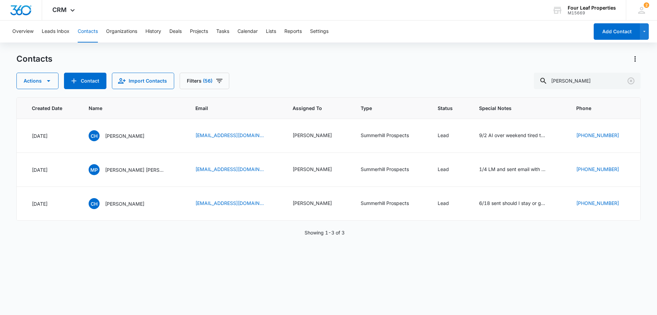
scroll to position [0, 213]
click at [550, 136] on icon "Special Notes - 9/2 AI over weekend tired to LM - phone doesn't take calls - 8/…" at bounding box center [554, 135] width 8 height 8
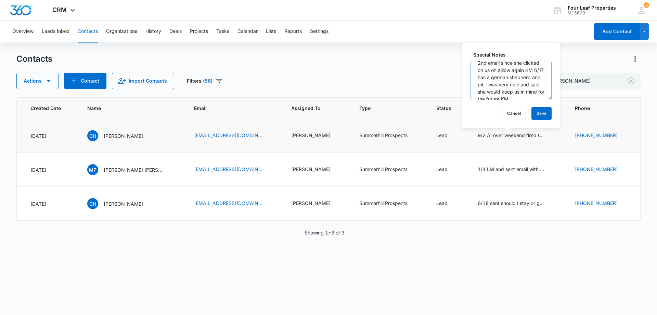
scroll to position [0, 0]
click at [600, 135] on link "[PHONE_NUMBER]" at bounding box center [596, 134] width 43 height 7
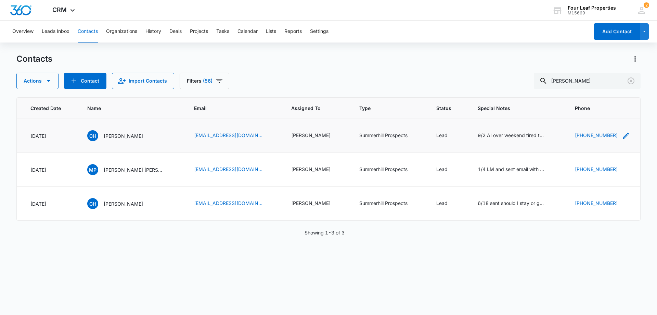
click at [622, 135] on icon "Phone - (989) 306-2210 - Select to Edit Field" at bounding box center [626, 135] width 8 height 8
click at [600, 95] on input "Phone" at bounding box center [593, 92] width 86 height 16
click at [601, 115] on button "Cancel" at bounding box center [599, 113] width 24 height 13
click at [622, 134] on icon "Phone - (989) 306-2210 - Select to Edit Field" at bounding box center [626, 135] width 8 height 8
click at [596, 91] on input "Phone" at bounding box center [593, 92] width 86 height 16
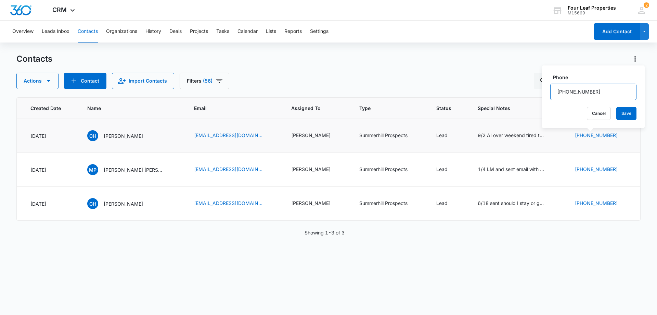
type input "[PHONE_NUMBER]"
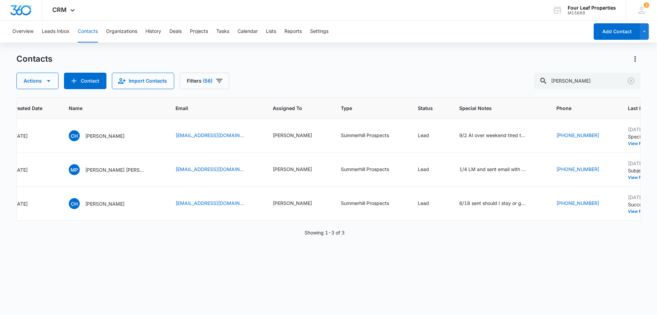
scroll to position [0, 245]
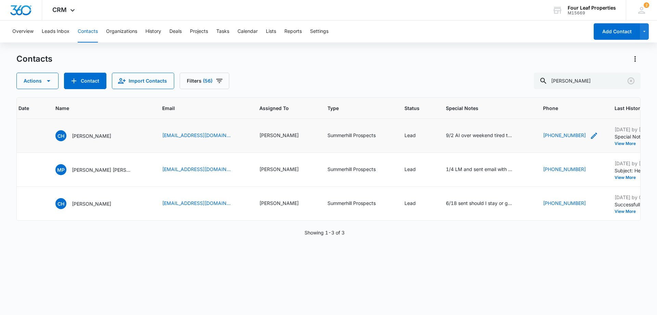
click at [590, 134] on icon "Phone - (989) 306-2210 - Select to Edit Field" at bounding box center [594, 135] width 8 height 8
click at [565, 94] on input "Phone" at bounding box center [562, 92] width 86 height 16
type input "[PHONE_NUMBER]"
click at [589, 113] on button "Save" at bounding box center [595, 113] width 20 height 13
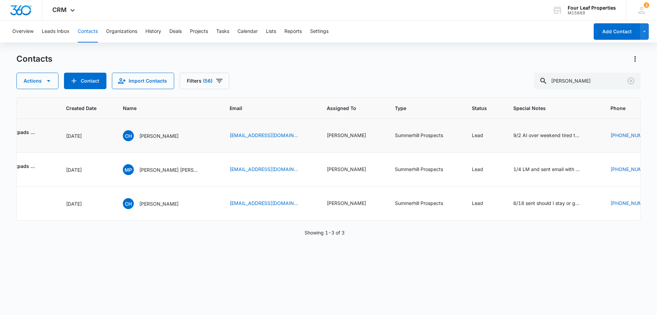
scroll to position [0, 149]
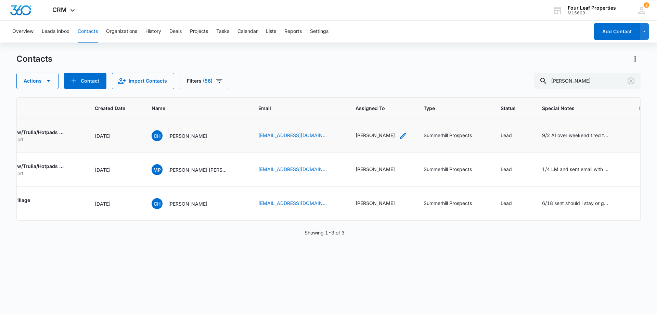
click at [381, 136] on div "[PERSON_NAME]" at bounding box center [375, 134] width 39 height 7
click at [384, 91] on icon "Remove Kelly Mursch" at bounding box center [386, 91] width 4 height 4
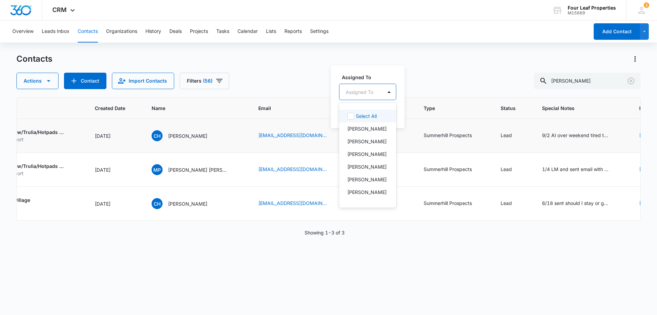
click at [383, 91] on div at bounding box center [389, 92] width 14 height 16
click at [368, 157] on p "[PERSON_NAME]" at bounding box center [366, 153] width 39 height 7
click at [410, 66] on div "Assigned To option Adam Schoenborn, selected. 28 results available. Use Up and …" at bounding box center [378, 96] width 94 height 63
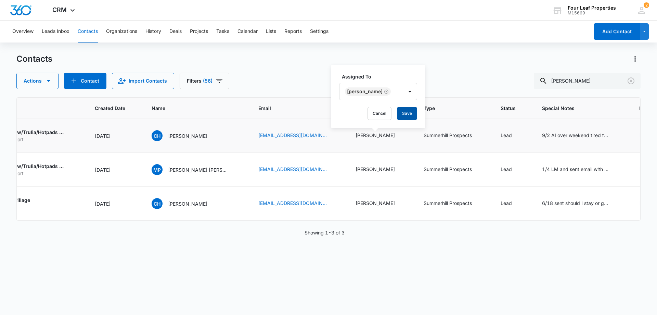
click at [408, 112] on button "Save" at bounding box center [407, 113] width 20 height 13
drag, startPoint x: 589, startPoint y: 79, endPoint x: 345, endPoint y: 105, distance: 245.2
click at [358, 106] on div "Contacts Actions Contact Import Contacts Filters (56) hoffman ID Color Tag Sour…" at bounding box center [328, 183] width 624 height 261
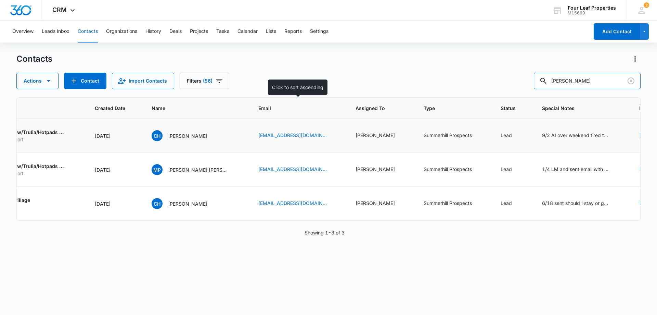
type input "bolden"
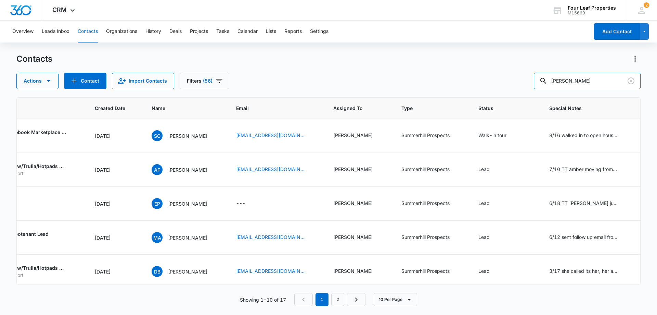
drag, startPoint x: 585, startPoint y: 83, endPoint x: 467, endPoint y: 85, distance: 118.1
click at [467, 85] on div "Actions Contact Import Contacts Filters (56) bolden" at bounding box center [328, 81] width 624 height 16
click at [89, 79] on button "Contact" at bounding box center [85, 81] width 42 height 16
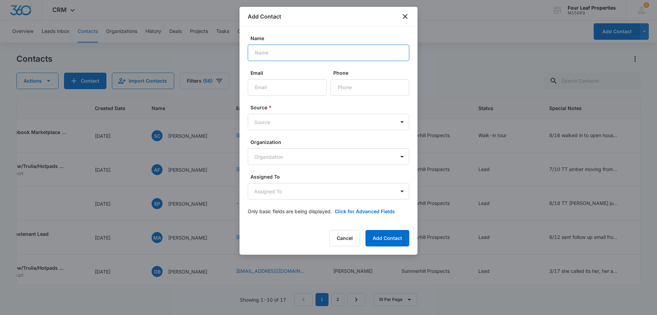
click at [288, 53] on input "Name" at bounding box center [329, 53] width 162 height 16
paste input "Monique Bolden"
type input "Monique Bolden"
click at [277, 88] on input "Email" at bounding box center [287, 87] width 79 height 16
paste input "moniquebolden@ymail.com"
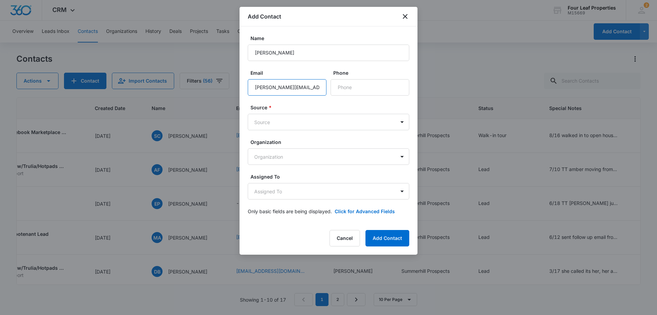
type input "moniquebolden@ymail.com"
click at [348, 90] on input "Phone" at bounding box center [370, 87] width 79 height 16
paste input "(225) 802-6320"
type input "(225) 802-6320"
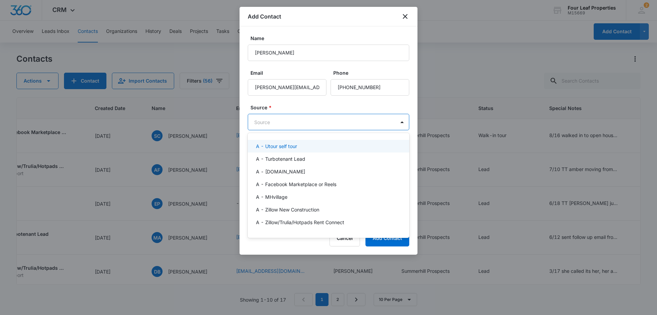
click at [310, 115] on body "CRM Apps Reputation Websites Forms CRM Email Social Shop Payments POS Content A…" at bounding box center [328, 157] width 657 height 315
click at [312, 219] on p "A - Zillow/Trulia/Hotpads Rent Connect" at bounding box center [300, 221] width 88 height 7
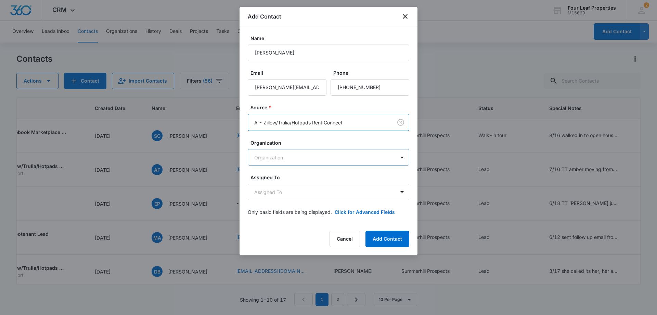
click at [302, 161] on body "CRM Apps Reputation Websites Forms CRM Email Social Shop Payments POS Content A…" at bounding box center [328, 157] width 657 height 315
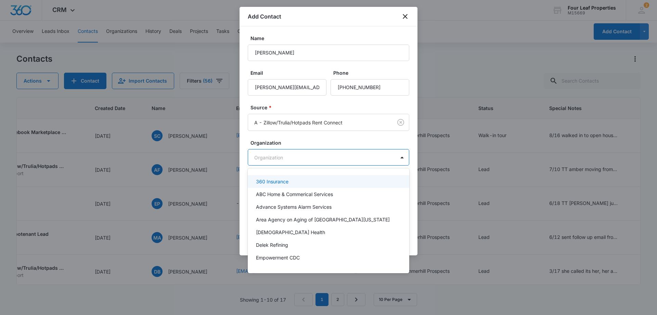
click at [302, 161] on div at bounding box center [328, 157] width 657 height 315
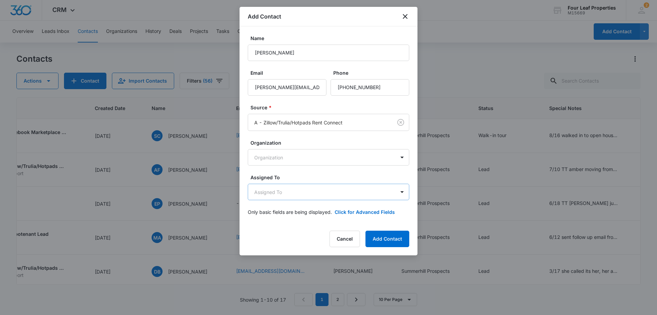
click at [296, 188] on body "CRM Apps Reputation Websites Forms CRM Email Social Shop Payments POS Content A…" at bounding box center [328, 157] width 657 height 315
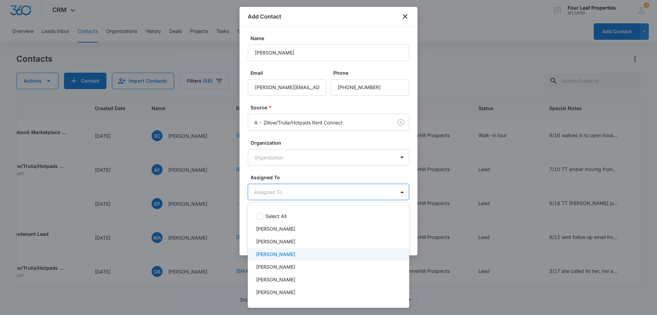
click at [290, 259] on div "[PERSON_NAME]" at bounding box center [329, 254] width 162 height 13
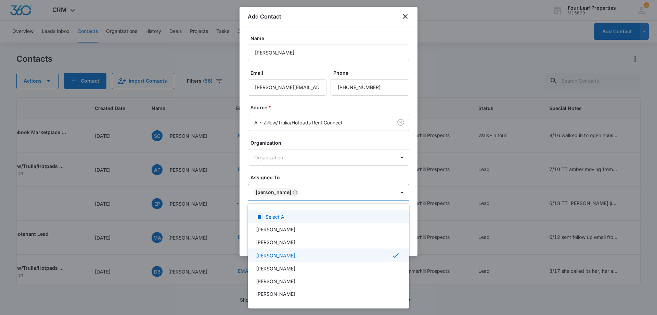
click at [328, 174] on div at bounding box center [328, 157] width 657 height 315
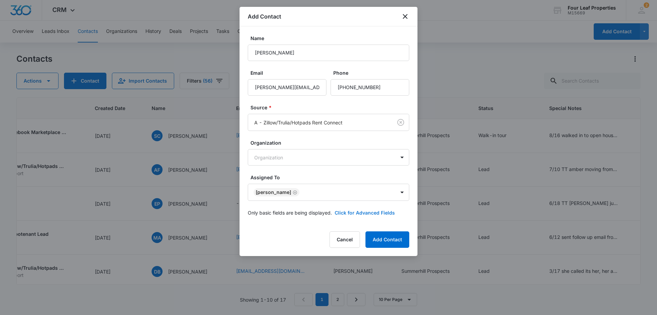
click at [379, 212] on button "Click for Advanced Fields" at bounding box center [365, 212] width 60 height 7
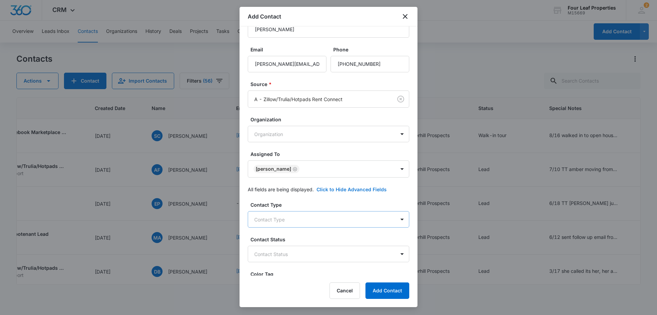
scroll to position [137, 0]
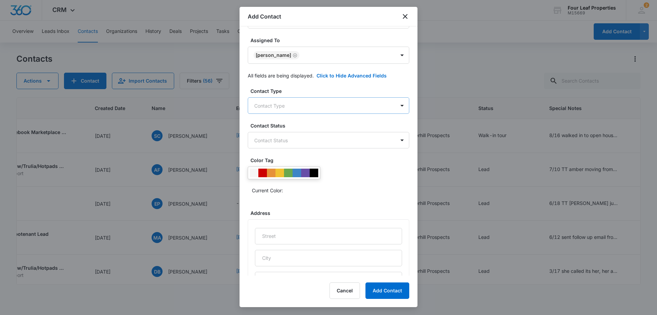
click at [313, 107] on body "CRM Apps Reputation Websites Forms CRM Email Social Shop Payments POS Content A…" at bounding box center [328, 157] width 657 height 315
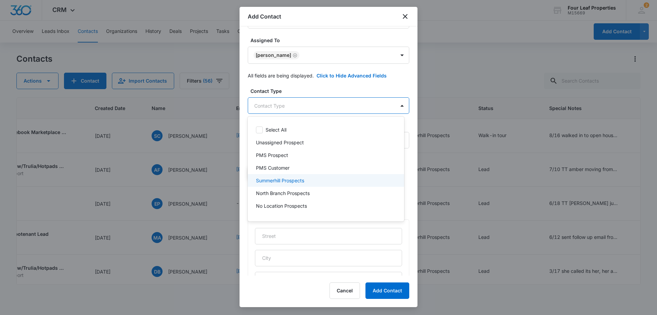
click at [294, 177] on p "Summerhill Prospects" at bounding box center [280, 180] width 48 height 7
click at [302, 96] on div at bounding box center [328, 157] width 657 height 315
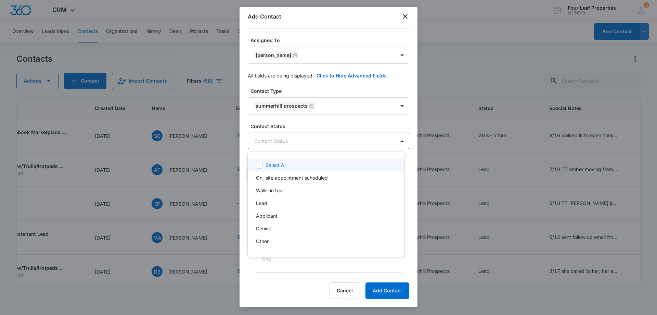
click at [307, 139] on body "CRM Apps Reputation Websites Forms CRM Email Social Shop Payments POS Content A…" at bounding box center [328, 157] width 657 height 315
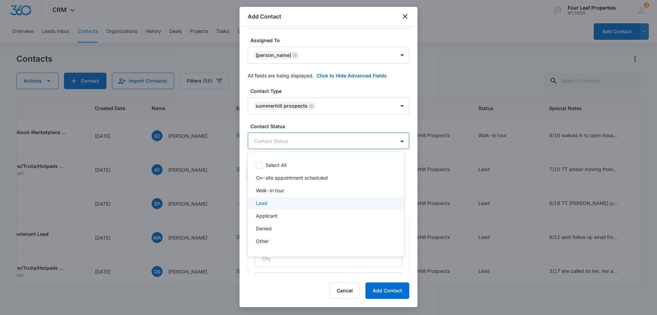
click at [283, 206] on div "Lead" at bounding box center [326, 202] width 156 height 13
click at [318, 94] on div at bounding box center [328, 157] width 657 height 315
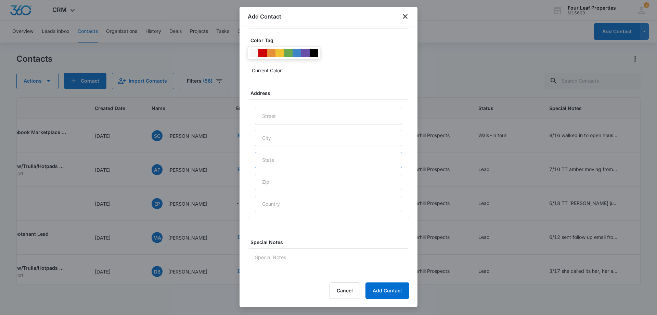
scroll to position [270, 0]
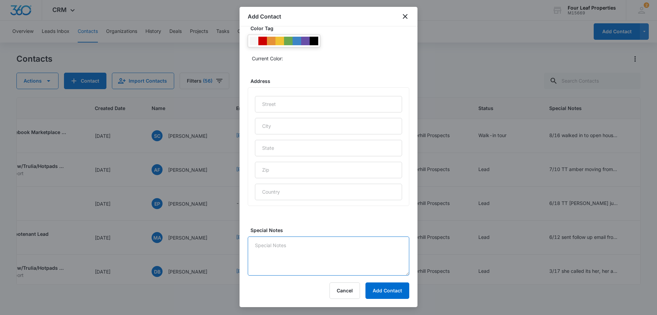
click at [288, 248] on textarea "Special Notes" at bounding box center [329, 255] width 162 height 39
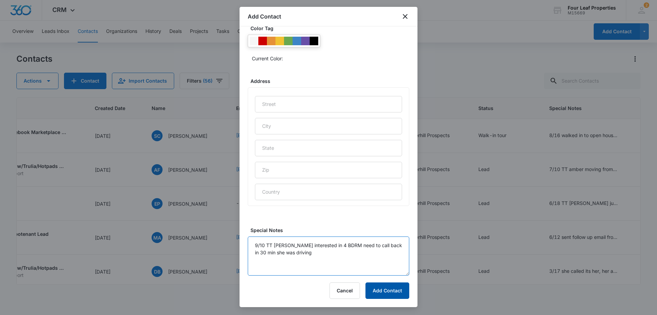
type textarea "9/10 TT Monique interested in 4 BDRM need to call back in 30 min she was driving"
click at [400, 294] on button "Add Contact" at bounding box center [388, 290] width 44 height 16
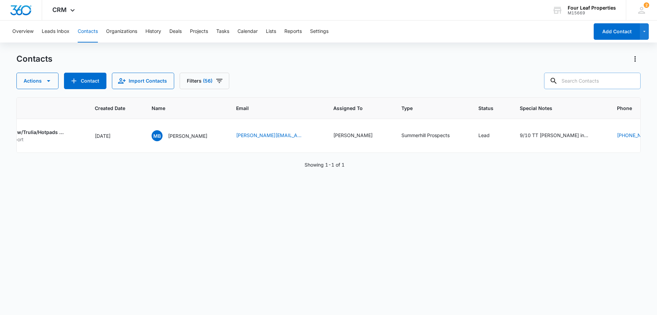
click at [566, 79] on input "text" at bounding box center [592, 81] width 97 height 16
paste input "(517) 940-1349"
type input "(517) 940-1349"
drag, startPoint x: 603, startPoint y: 80, endPoint x: 497, endPoint y: 85, distance: 105.9
click at [498, 85] on div "Actions Contact Import Contacts Filters (56) (517) 940-1349" at bounding box center [328, 81] width 624 height 16
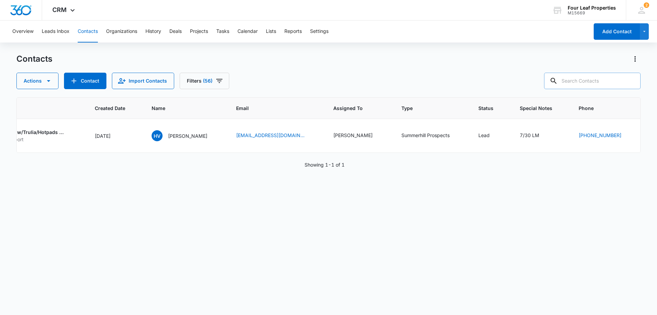
paste input "Patricia Moore"
type input "Patricia Moore"
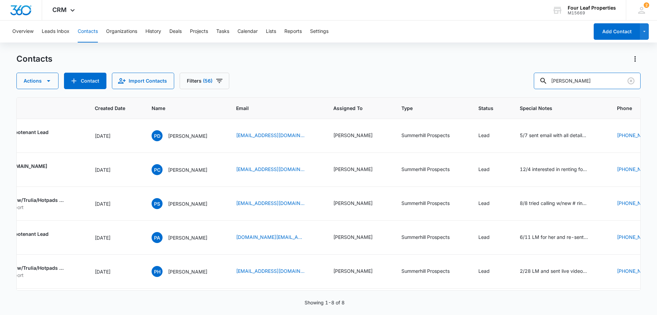
drag, startPoint x: 598, startPoint y: 80, endPoint x: 413, endPoint y: 80, distance: 185.9
click at [413, 80] on div "Actions Contact Import Contacts Filters (56) Patricia Moore" at bounding box center [328, 81] width 624 height 16
paste input "pattysmith9783@yahoo.com"
type input "pattysmith9783@yahoo.com"
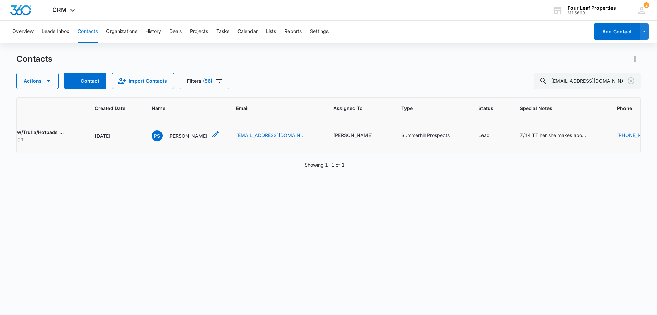
click at [174, 134] on p "Patty Smith" at bounding box center [187, 135] width 39 height 7
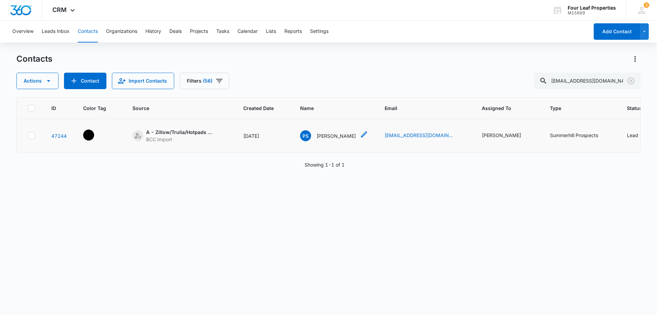
click at [360, 135] on icon "Name - Patty Smith - Select to Edit Field" at bounding box center [364, 134] width 8 height 8
click at [322, 57] on input "Patty" at bounding box center [330, 56] width 86 height 16
type input "Patricia"
click at [362, 112] on button "Save" at bounding box center [370, 113] width 20 height 13
click at [525, 135] on icon "Assigned To - Kelly Mursch - Select to Edit Field" at bounding box center [529, 135] width 8 height 8
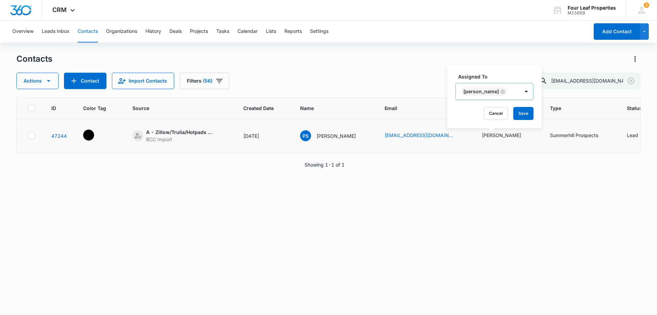
click at [500, 92] on icon "Remove Kelly Mursch" at bounding box center [502, 91] width 5 height 5
click at [497, 92] on div "Assigned To" at bounding box center [477, 91] width 43 height 15
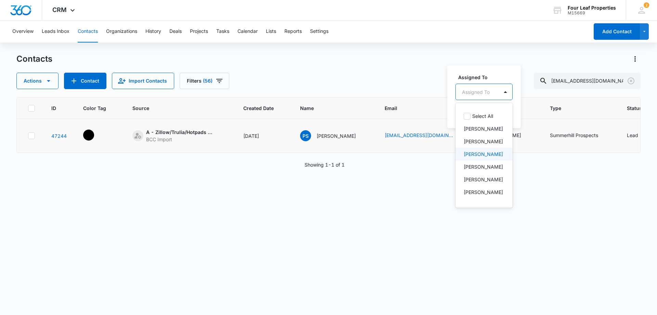
click at [485, 157] on p "[PERSON_NAME]" at bounding box center [483, 153] width 39 height 7
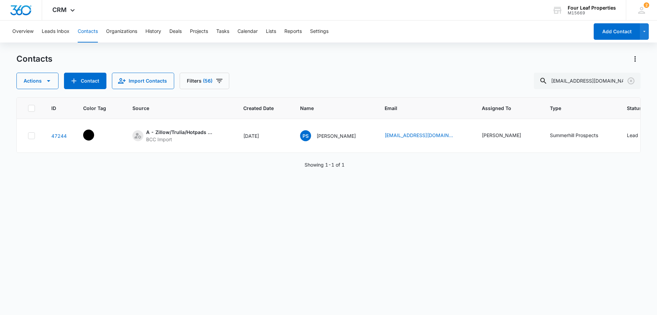
click at [440, 89] on div "Actions Contact Import Contacts Filters (56) pattysmith9783@yahoo.com" at bounding box center [328, 81] width 624 height 16
click at [525, 134] on icon "Assigned To - Kelly Mursch - Select to Edit Field" at bounding box center [529, 135] width 8 height 8
click at [526, 115] on button "Save" at bounding box center [517, 113] width 20 height 13
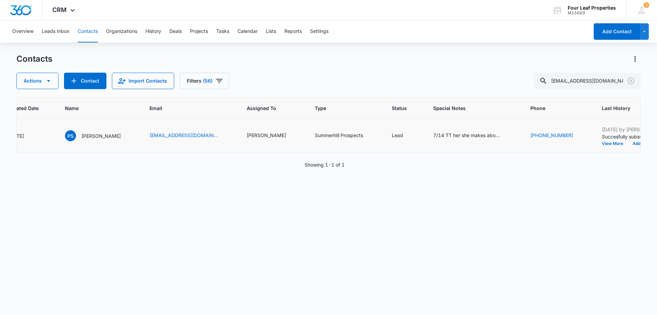
scroll to position [0, 253]
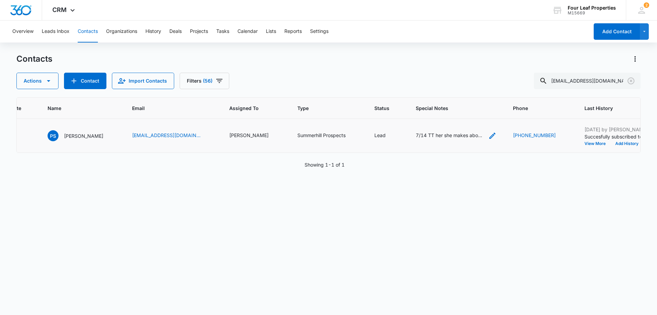
click at [480, 138] on div "7/14 TT her she makes about $3400 a month her and 2 kids but has a mix pit" at bounding box center [456, 135] width 81 height 8
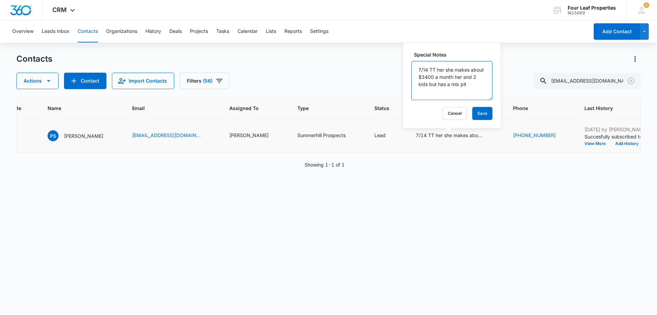
click at [418, 69] on textarea "7/14 TT her she makes about $3400 a month her and 2 kids but has a mix pit" at bounding box center [451, 80] width 81 height 39
type textarea "9/10 tt patricia interested in 3 bdrm only has a husky 2 kids will call her bac…"
click at [472, 116] on button "Save" at bounding box center [482, 113] width 20 height 13
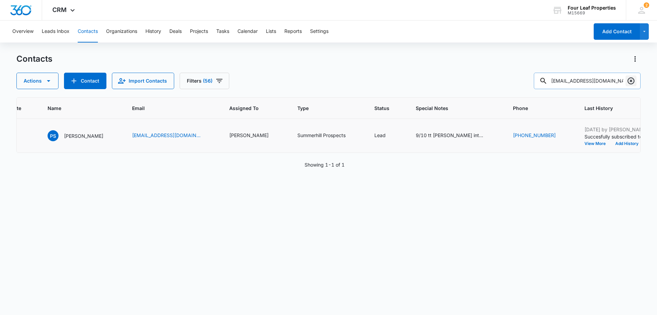
click at [632, 79] on icon "Clear" at bounding box center [631, 81] width 8 height 8
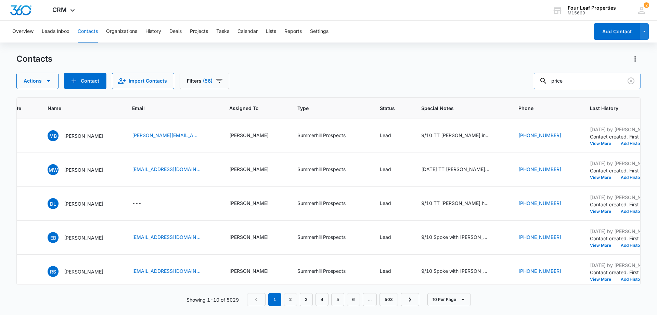
type input "price"
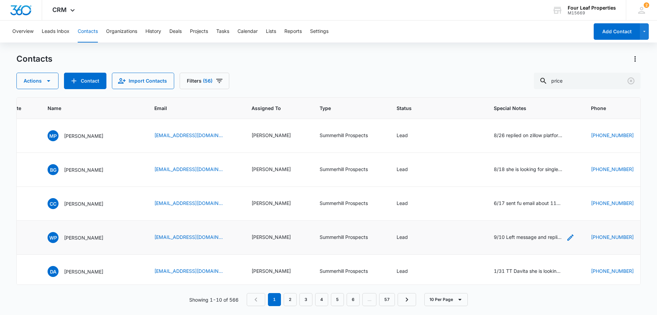
click at [567, 237] on icon "Special Notes - 9/10 Left message and replied to him on zillow platform 2/26 LM…" at bounding box center [571, 237] width 8 height 8
click at [486, 243] on td "9/10 Left message and replied to him on zillow platform 2/26 LM for him - incom…" at bounding box center [534, 237] width 97 height 34
